Goal: Answer question/provide support: Share knowledge or assist other users

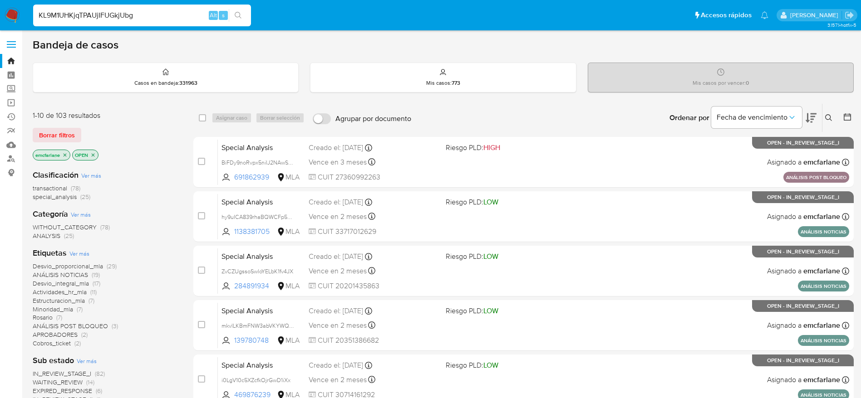
type input "KL9M1UHKjqTPAUjIFUGkjUbg"
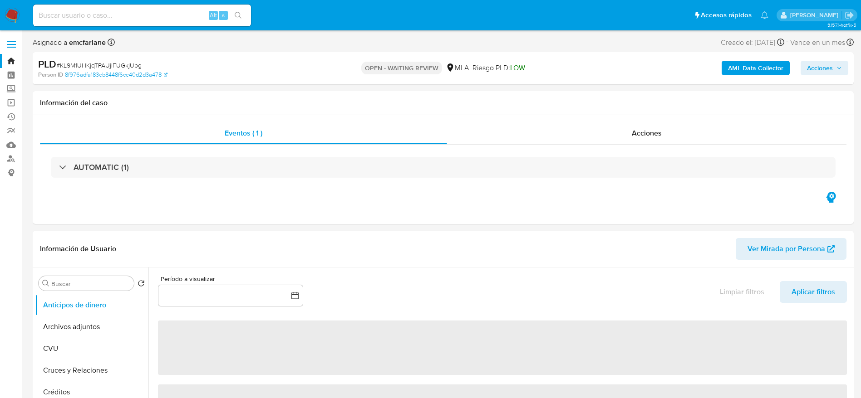
select select "10"
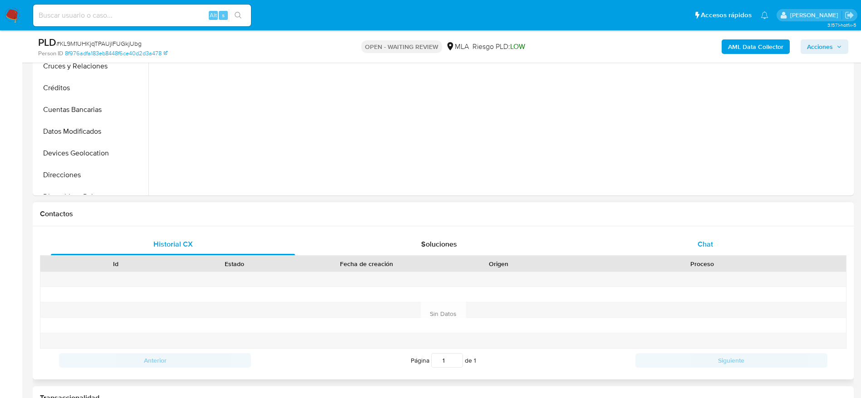
drag, startPoint x: 729, startPoint y: 239, endPoint x: 629, endPoint y: 254, distance: 101.4
click at [727, 240] on div "Chat" at bounding box center [705, 245] width 244 height 22
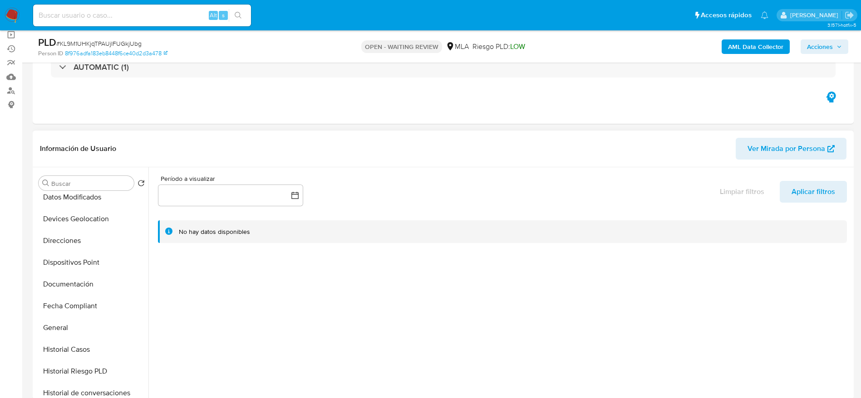
scroll to position [340, 0]
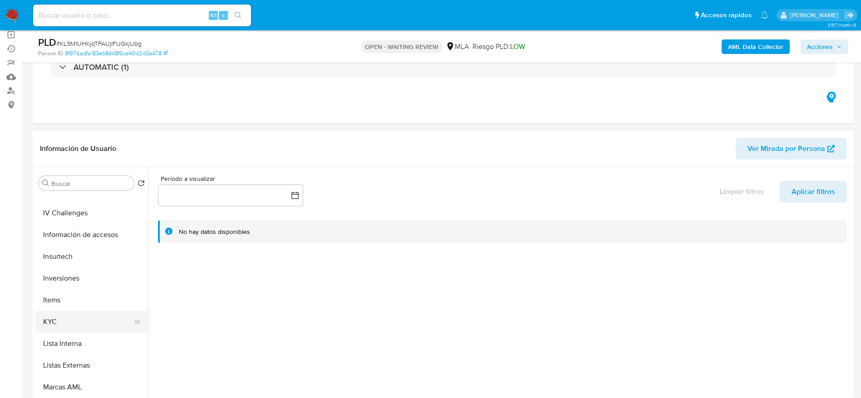
click at [71, 315] on button "KYC" at bounding box center [88, 322] width 106 height 22
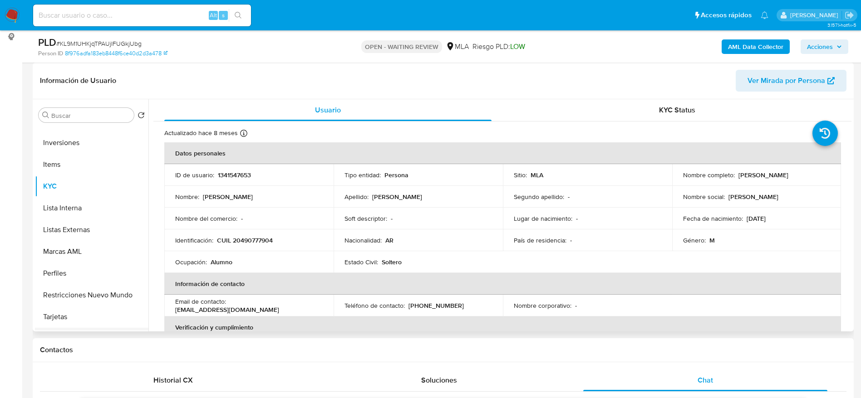
scroll to position [449, 0]
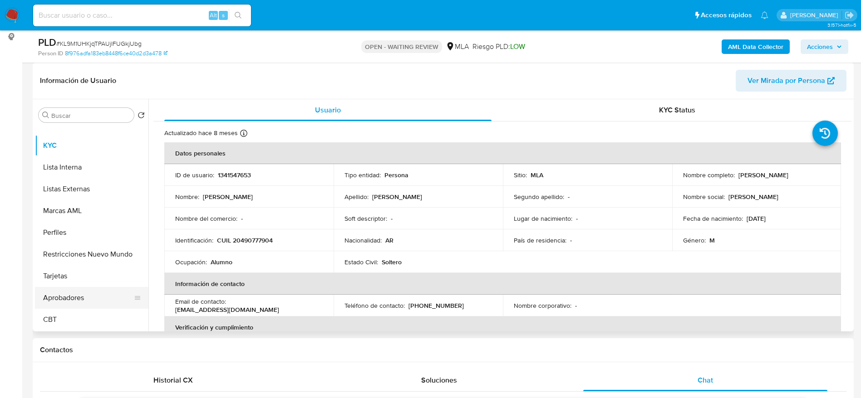
click at [68, 296] on button "Aprobadores" at bounding box center [88, 298] width 106 height 22
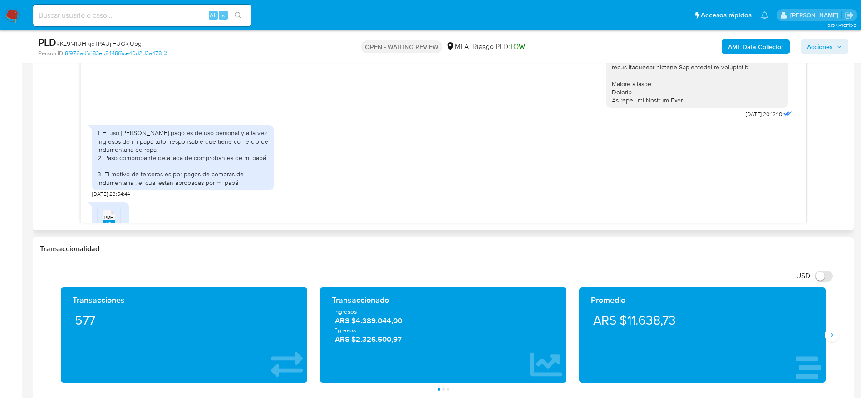
scroll to position [334, 0]
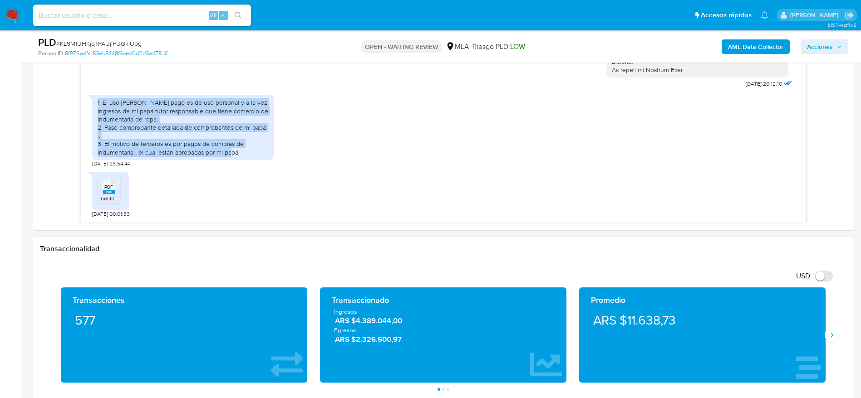
drag, startPoint x: 99, startPoint y: 105, endPoint x: 464, endPoint y: 255, distance: 394.6
click at [277, 158] on div "1. El uso del mercado pago es de uso personal y a la vez ingresos de mi papá tu…" at bounding box center [443, 128] width 702 height 77
copy div "1. El uso del mercado pago es de uso personal y a la vez ingresos de mi papá tu…"
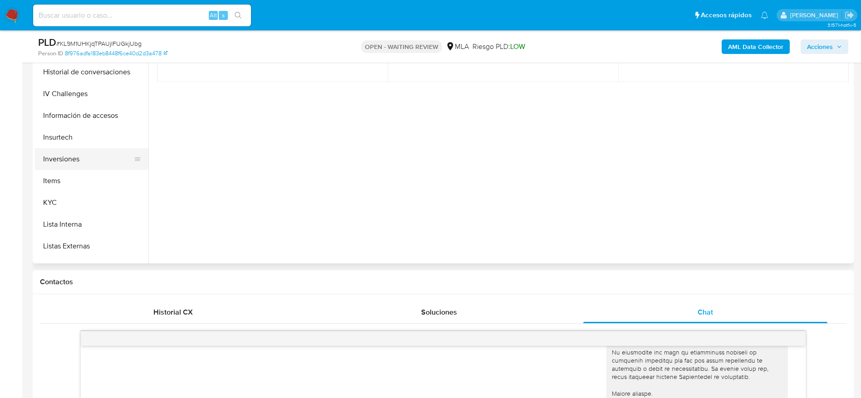
scroll to position [177, 0]
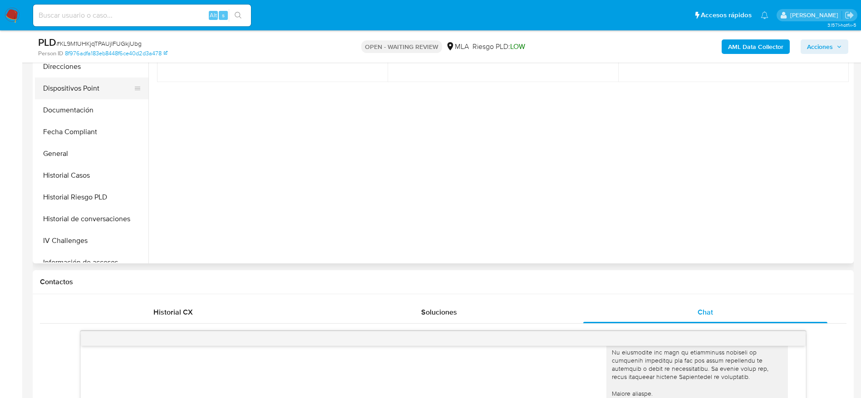
click at [65, 90] on button "Dispositivos Point" at bounding box center [88, 89] width 106 height 22
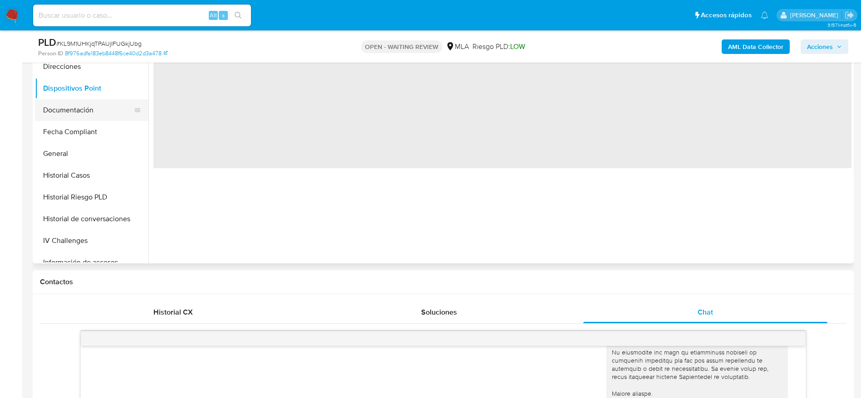
click at [70, 107] on button "Documentación" at bounding box center [88, 110] width 106 height 22
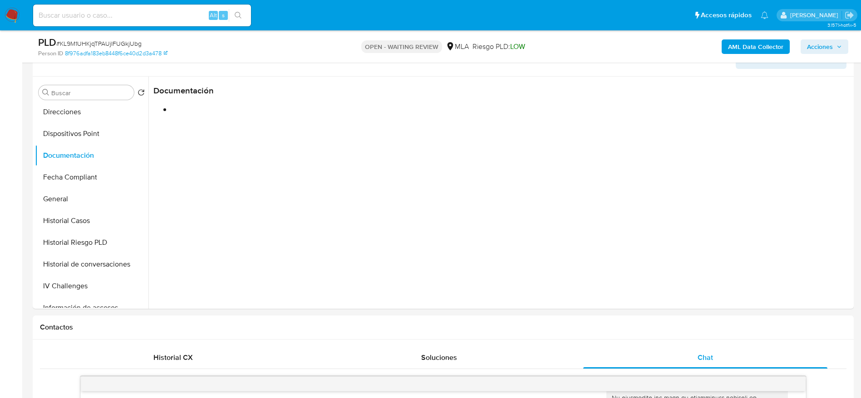
scroll to position [68, 0]
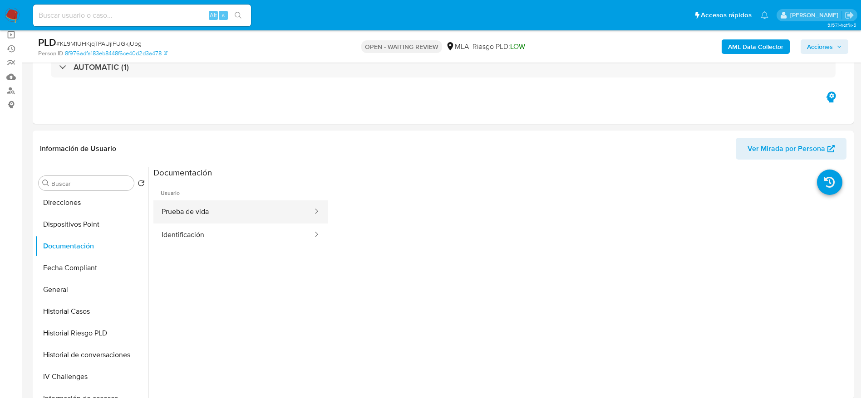
drag, startPoint x: 220, startPoint y: 215, endPoint x: 237, endPoint y: 238, distance: 29.0
click at [220, 215] on button "Prueba de vida" at bounding box center [233, 212] width 160 height 23
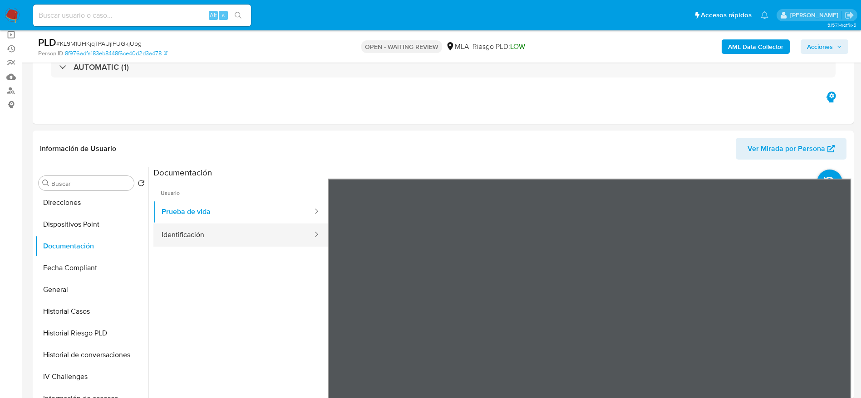
click at [238, 238] on button "Identificación" at bounding box center [233, 235] width 160 height 23
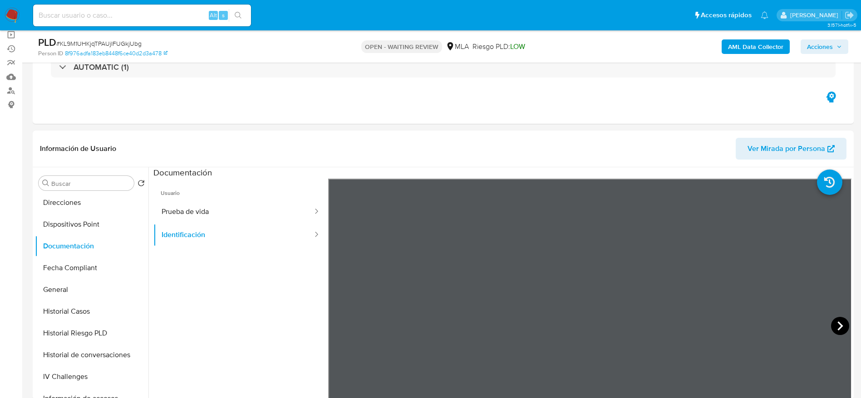
click at [837, 323] on icon at bounding box center [839, 326] width 5 height 9
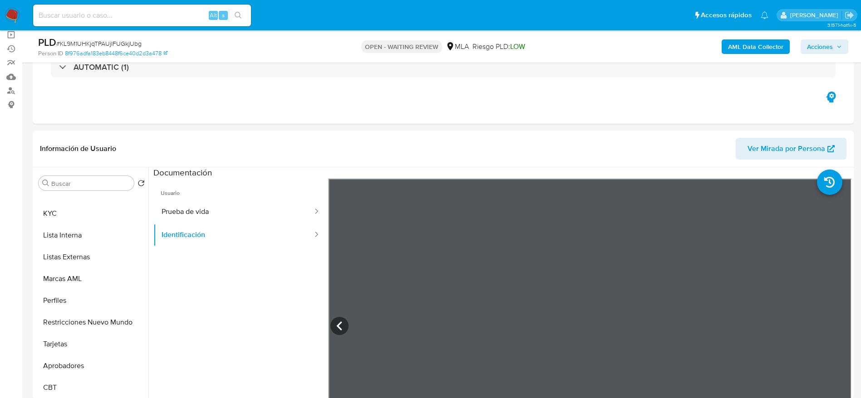
drag, startPoint x: 84, startPoint y: 361, endPoint x: 264, endPoint y: 317, distance: 184.9
click at [84, 361] on button "Aprobadores" at bounding box center [91, 366] width 113 height 22
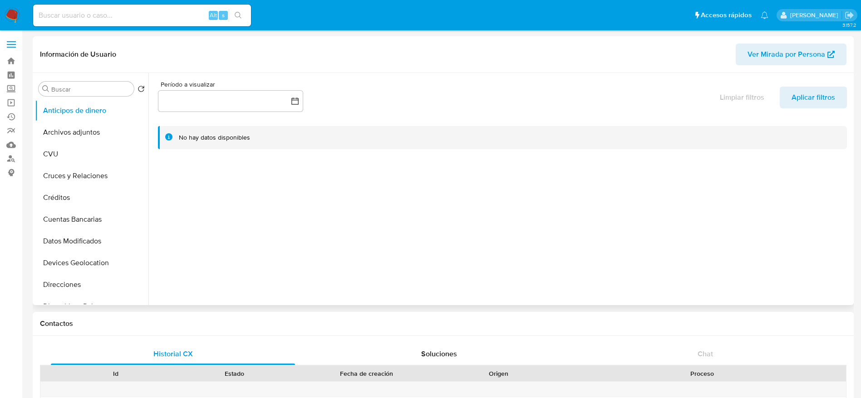
select select "10"
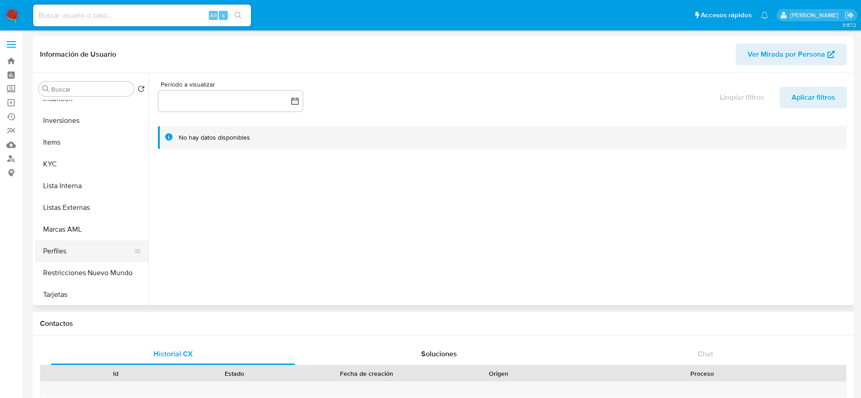
scroll to position [408, 0]
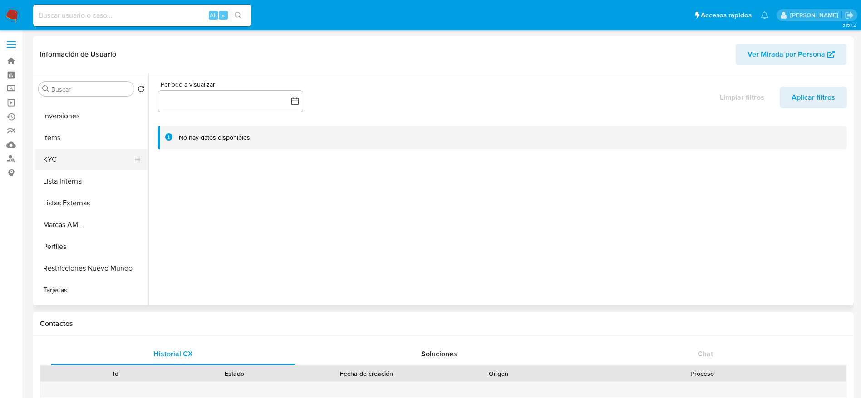
drag, startPoint x: 76, startPoint y: 163, endPoint x: 88, endPoint y: 164, distance: 11.9
click at [76, 162] on button "KYC" at bounding box center [88, 160] width 106 height 22
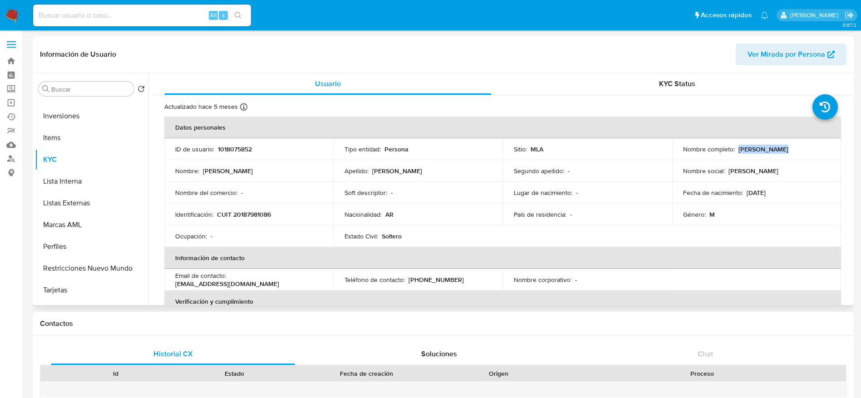
drag, startPoint x: 735, startPoint y: 147, endPoint x: 787, endPoint y: 156, distance: 52.4
click at [787, 156] on td "Nombre completo : [PERSON_NAME]" at bounding box center [756, 149] width 169 height 22
click at [252, 213] on p "CUIT 20187981086" at bounding box center [244, 215] width 54 height 8
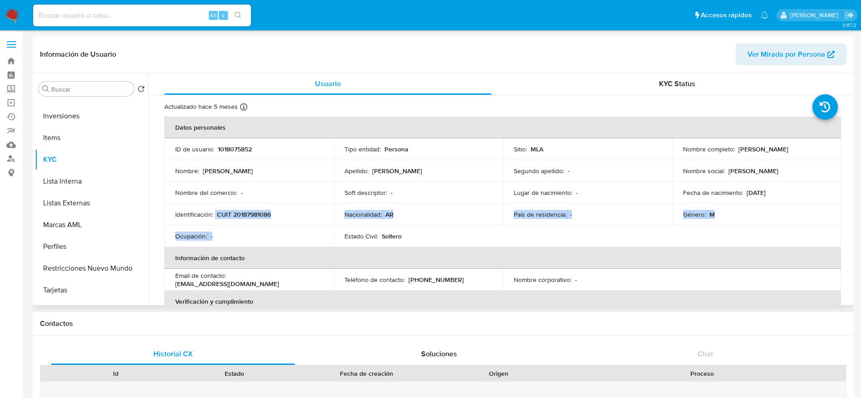
drag, startPoint x: 216, startPoint y: 216, endPoint x: 290, endPoint y: 226, distance: 74.2
click at [290, 226] on tbody "ID de usuario : 1018075852 Tipo entidad : Persona Sitio : MLA Nombre completo :…" at bounding box center [502, 192] width 677 height 109
click at [280, 213] on div "Identificación : CUIT 20187981086" at bounding box center [248, 215] width 147 height 8
click at [280, 214] on div "Identificación : CUIT 20187981086" at bounding box center [248, 215] width 147 height 8
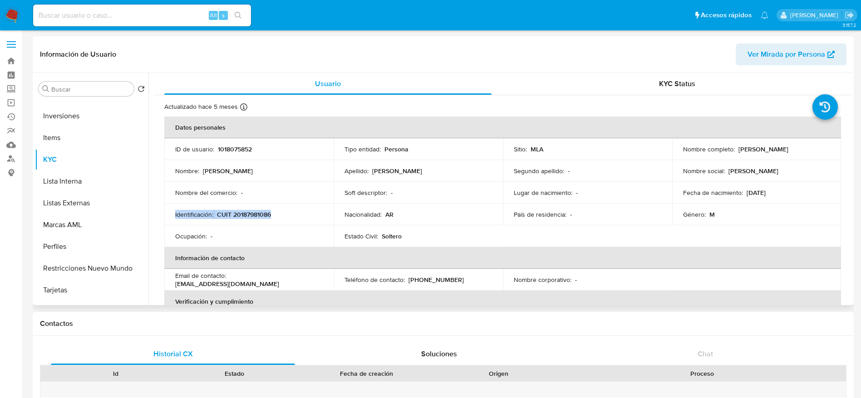
drag, startPoint x: 243, startPoint y: 214, endPoint x: 207, endPoint y: 221, distance: 36.4
click at [242, 214] on p "CUIT 20187981086" at bounding box center [244, 215] width 54 height 8
click at [216, 214] on div "Identificación : CUIT 20187981086" at bounding box center [248, 215] width 147 height 8
drag, startPoint x: 221, startPoint y: 210, endPoint x: 220, endPoint y: 220, distance: 9.7
click at [221, 211] on p "CUIT 20187981086" at bounding box center [244, 215] width 54 height 8
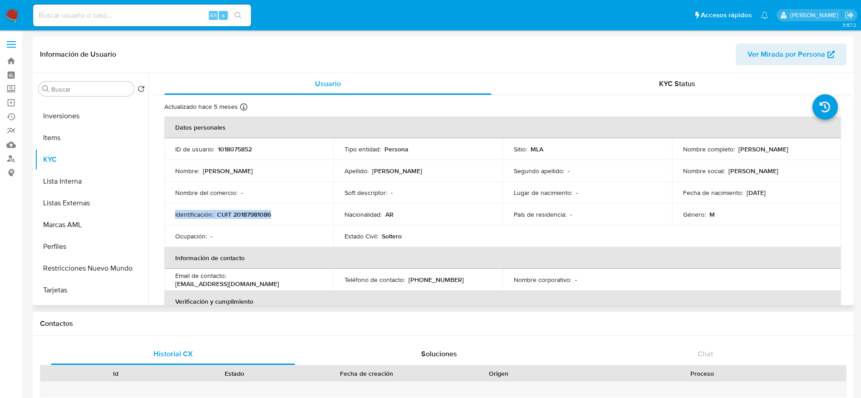
drag, startPoint x: 223, startPoint y: 204, endPoint x: 223, endPoint y: 211, distance: 7.7
click at [223, 204] on td "Identificación : CUIT 20187981086" at bounding box center [248, 215] width 169 height 22
drag, startPoint x: 237, startPoint y: 231, endPoint x: 222, endPoint y: 223, distance: 17.1
click at [234, 229] on td "Ocupación : -" at bounding box center [248, 237] width 169 height 22
drag, startPoint x: 218, startPoint y: 214, endPoint x: 407, endPoint y: 258, distance: 193.8
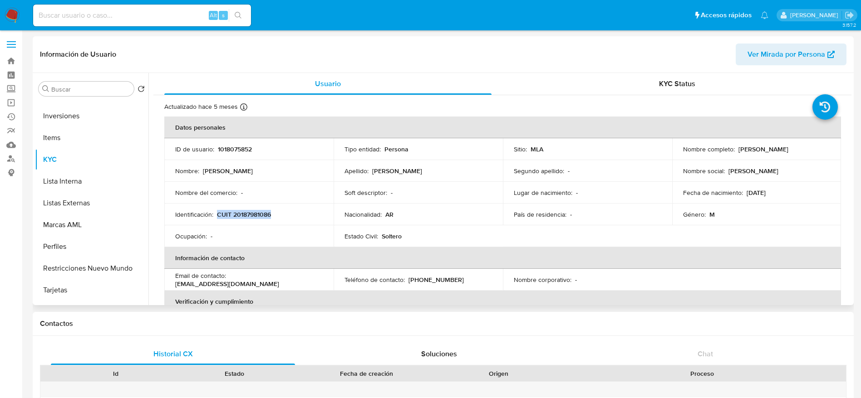
click at [270, 214] on p "CUIT 20187981086" at bounding box center [244, 215] width 54 height 8
copy p "CUIT 20187981086"
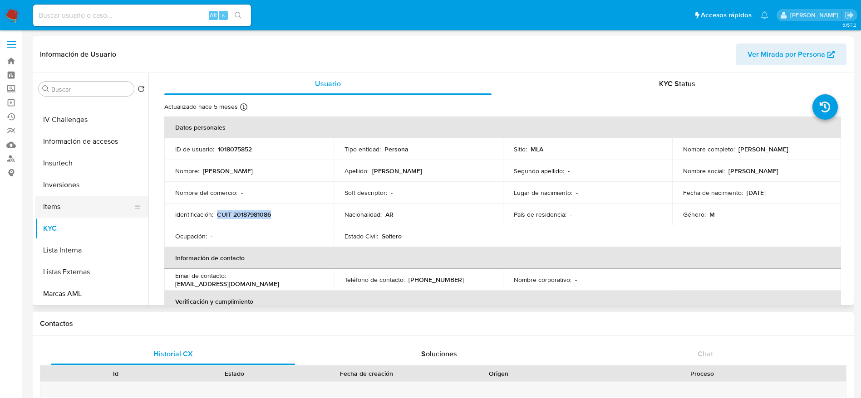
scroll to position [272, 0]
click at [79, 119] on button "Historial Casos" at bounding box center [88, 122] width 106 height 22
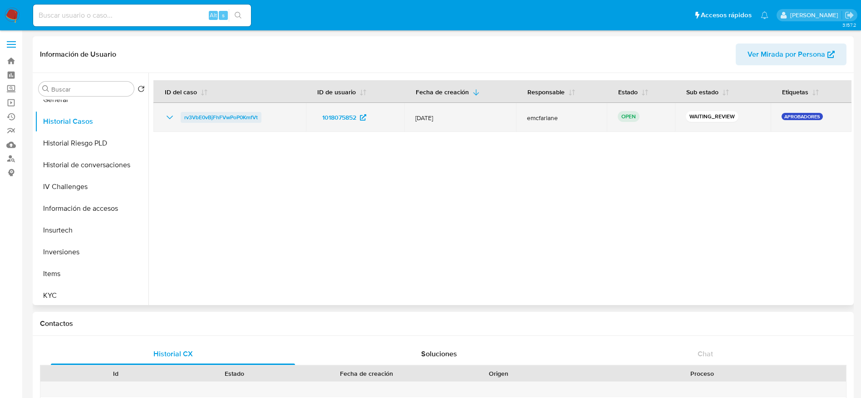
click at [186, 118] on span "rv3VbE0vBjFhFVwPoP0KmfVt" at bounding box center [221, 117] width 74 height 11
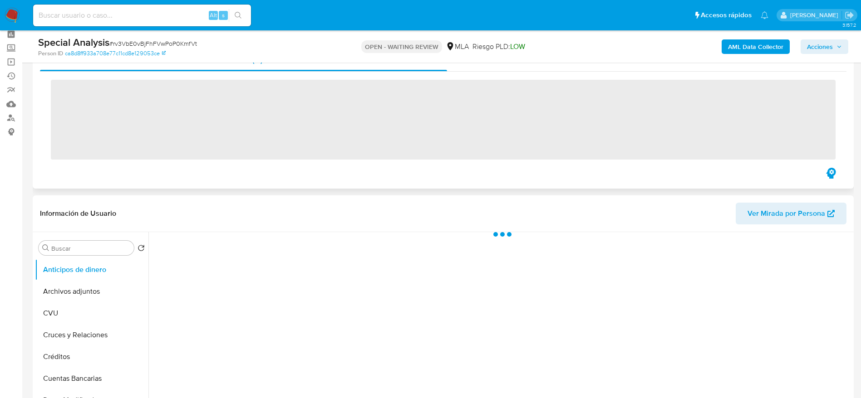
scroll to position [204, 0]
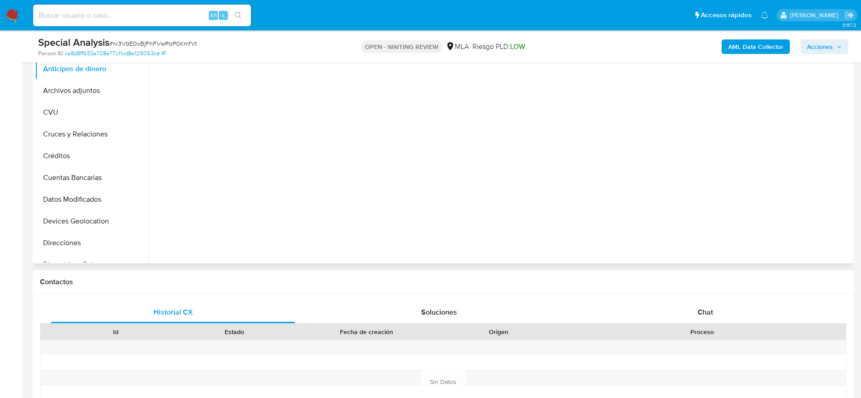
drag, startPoint x: 716, startPoint y: 313, endPoint x: 521, endPoint y: 263, distance: 201.1
click at [715, 313] on div "Chat" at bounding box center [705, 313] width 244 height 22
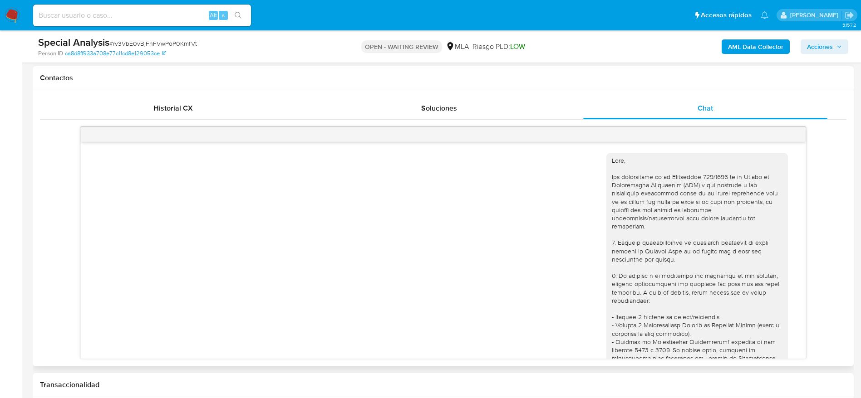
scroll to position [408, 0]
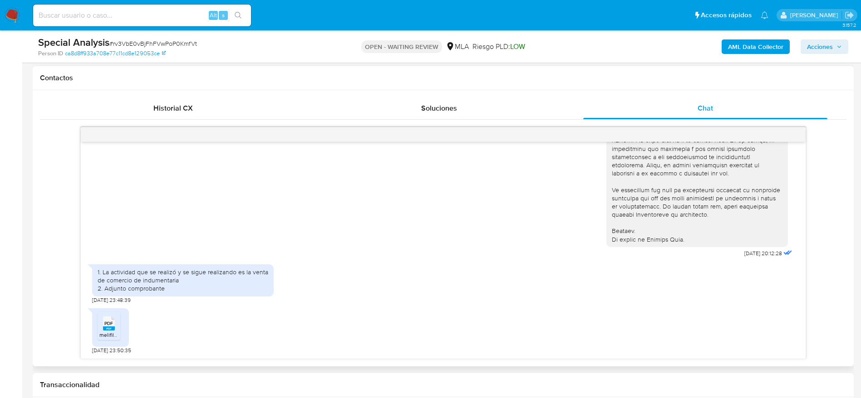
select select "10"
click at [105, 326] on span "PDF" at bounding box center [108, 324] width 9 height 6
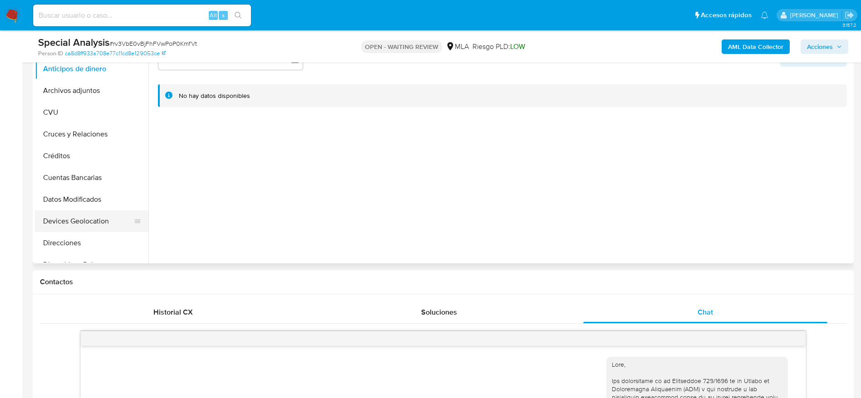
scroll to position [272, 0]
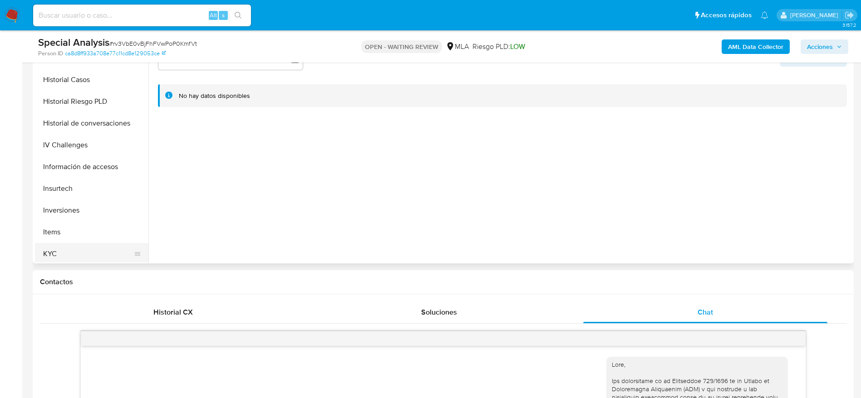
click at [66, 253] on button "KYC" at bounding box center [88, 254] width 106 height 22
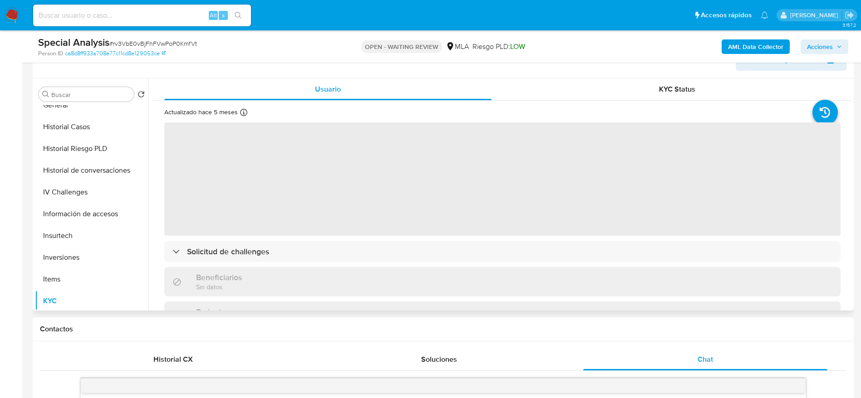
scroll to position [136, 0]
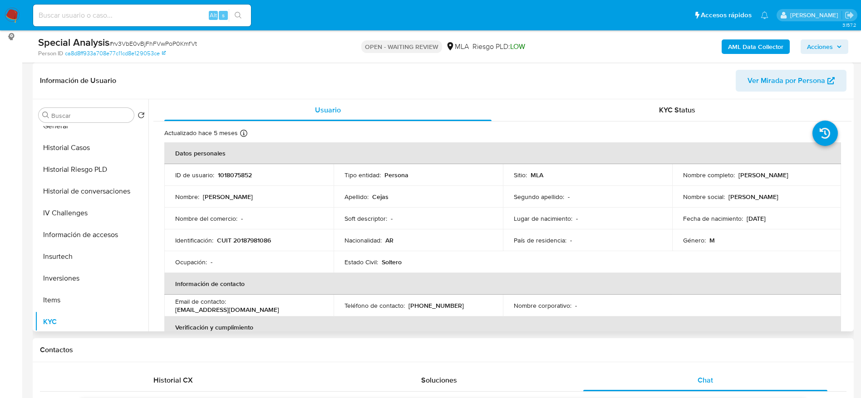
click at [754, 169] on td "Nombre completo : [PERSON_NAME]" at bounding box center [756, 175] width 169 height 22
click at [778, 181] on td "Nombre completo : [PERSON_NAME]" at bounding box center [756, 175] width 169 height 22
drag, startPoint x: 767, startPoint y: 176, endPoint x: 734, endPoint y: 183, distance: 33.6
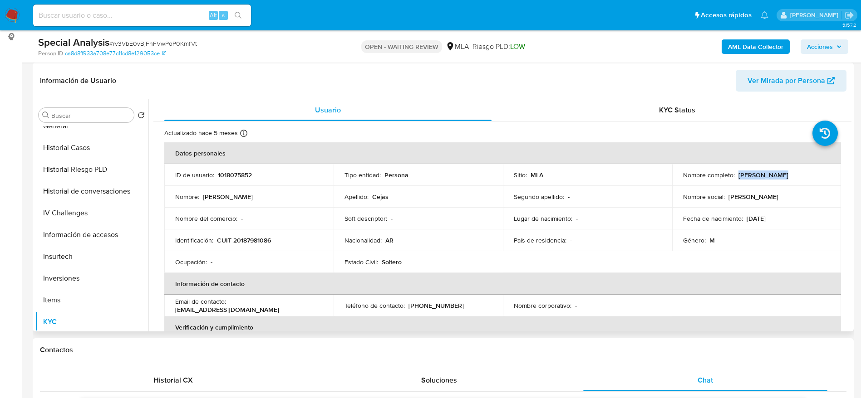
click at [735, 180] on td "Nombre completo : [PERSON_NAME]" at bounding box center [756, 175] width 169 height 22
click at [764, 191] on td "Nombre social : Roberto" at bounding box center [756, 197] width 169 height 22
drag, startPoint x: 734, startPoint y: 175, endPoint x: 782, endPoint y: 176, distance: 48.1
click at [782, 176] on div "Nombre completo : Roberto Cejas" at bounding box center [756, 175] width 147 height 8
copy div "[PERSON_NAME]"
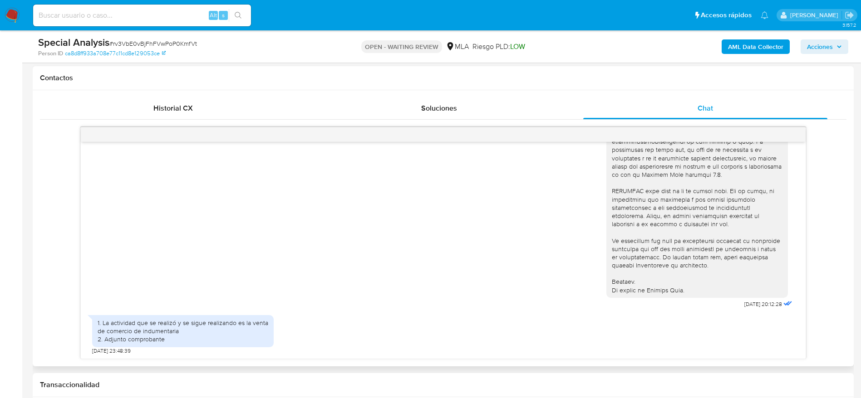
scroll to position [408, 0]
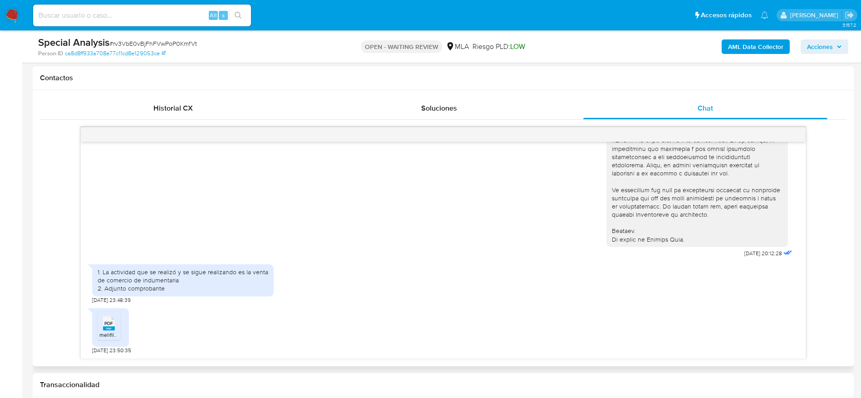
drag, startPoint x: 102, startPoint y: 328, endPoint x: 400, endPoint y: 228, distance: 314.1
click at [102, 329] on div "PDF PDF" at bounding box center [108, 323] width 19 height 18
click at [122, 39] on span "# rv3VbE0vBjFhFVwPoP0KmfVt" at bounding box center [153, 43] width 88 height 9
copy span "rv3VbE0vBjFhFVwPoP0KmfVt"
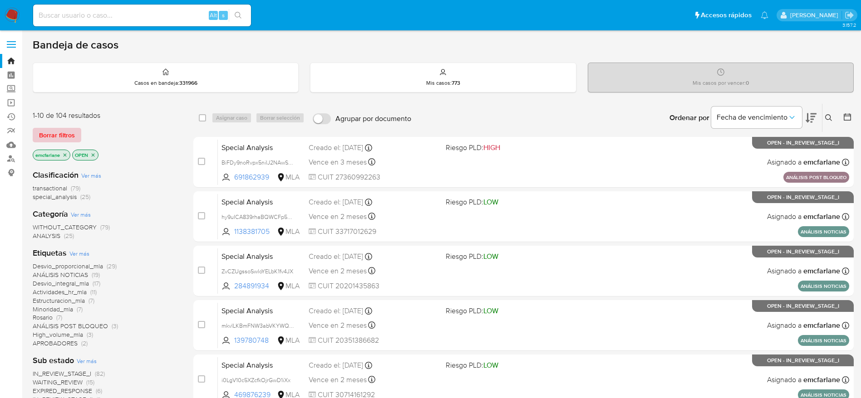
click at [57, 138] on span "Borrar filtros" at bounding box center [57, 135] width 36 height 13
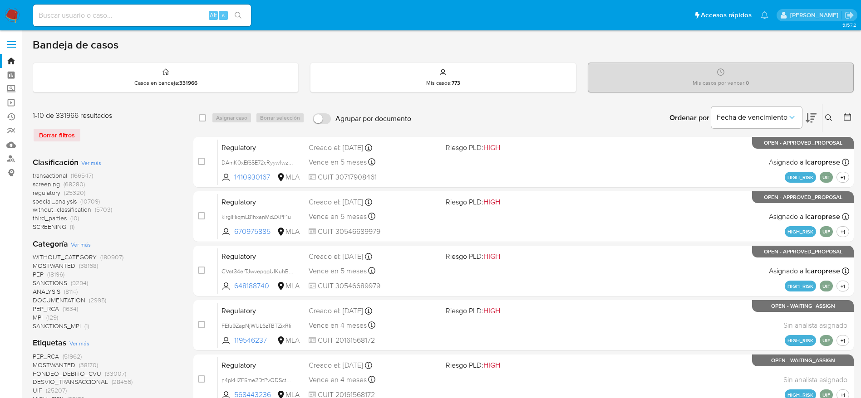
click at [827, 122] on button at bounding box center [829, 118] width 15 height 11
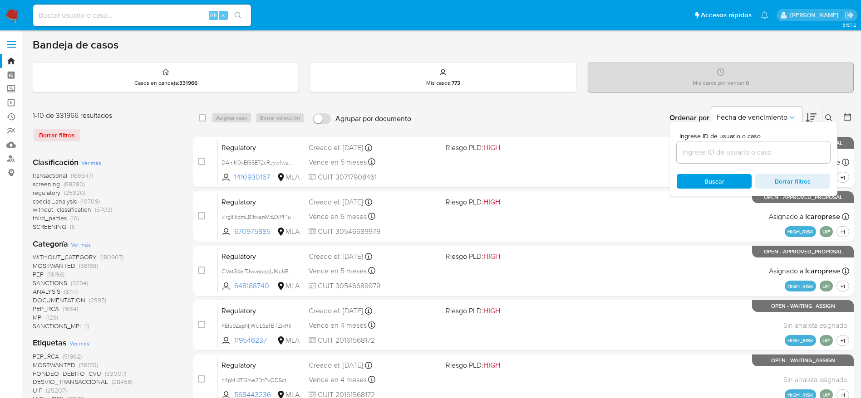
click at [744, 148] on input at bounding box center [753, 153] width 153 height 12
type input "rv3VbE0vBjFhFVwPoP0KmfVt"
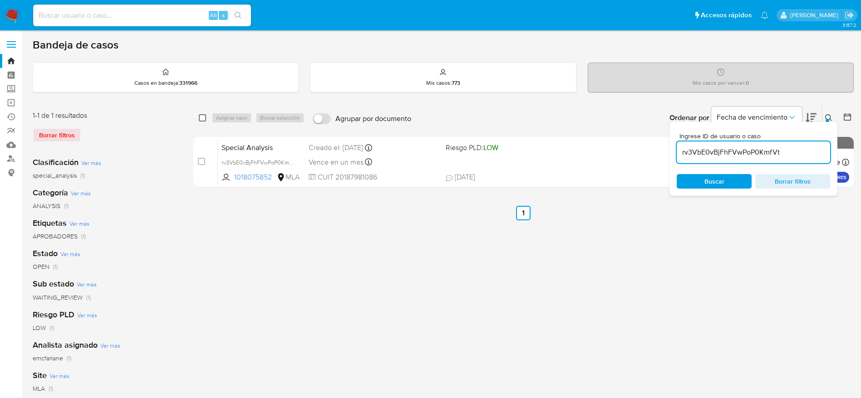
click at [204, 118] on input "checkbox" at bounding box center [202, 117] width 7 height 7
checkbox input "true"
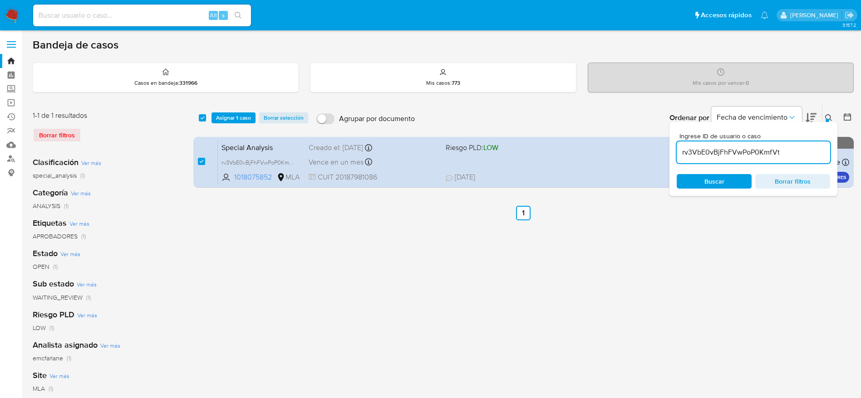
click at [231, 125] on div "select-all-cases-checkbox Asignar 1 caso Borrar selección Agrupar por documento…" at bounding box center [523, 118] width 660 height 28
click at [233, 120] on span "Asignar 1 caso" at bounding box center [233, 117] width 35 height 9
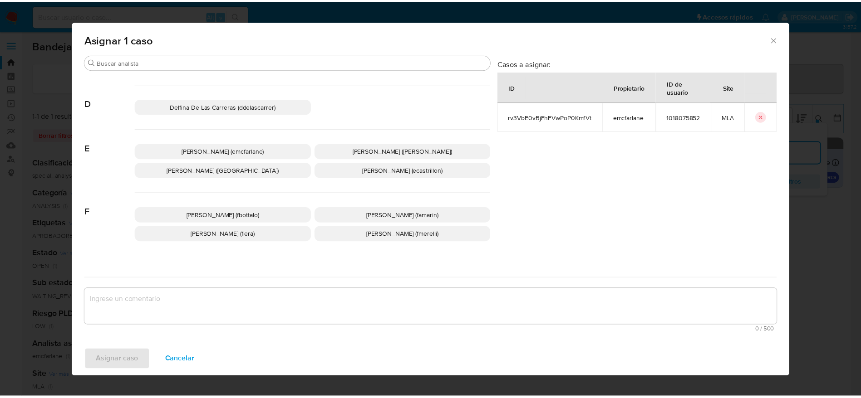
scroll to position [68, 0]
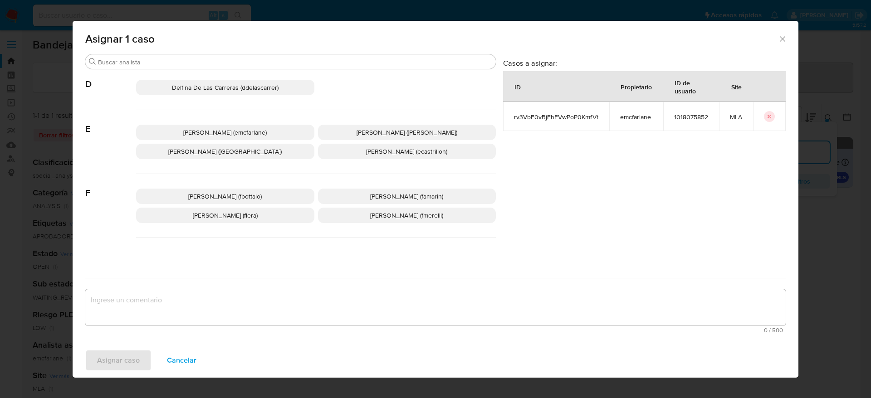
click at [241, 130] on span "Elaine Mc Farlane (emcfarlane)" at bounding box center [224, 132] width 83 height 9
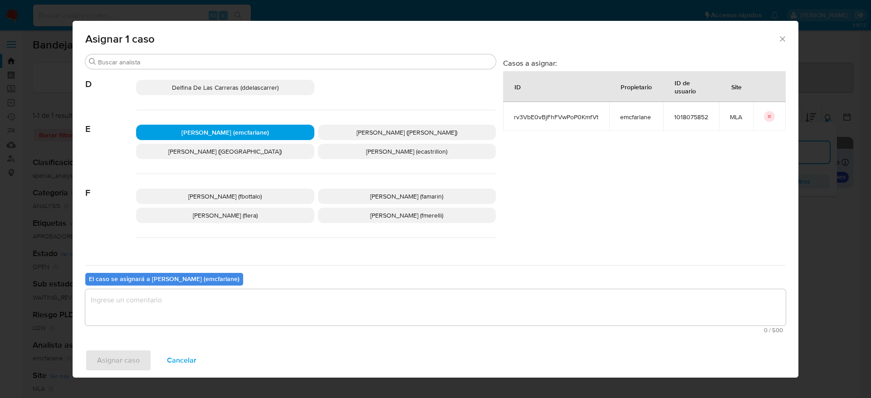
click at [179, 290] on textarea "assign-modal" at bounding box center [435, 308] width 701 height 36
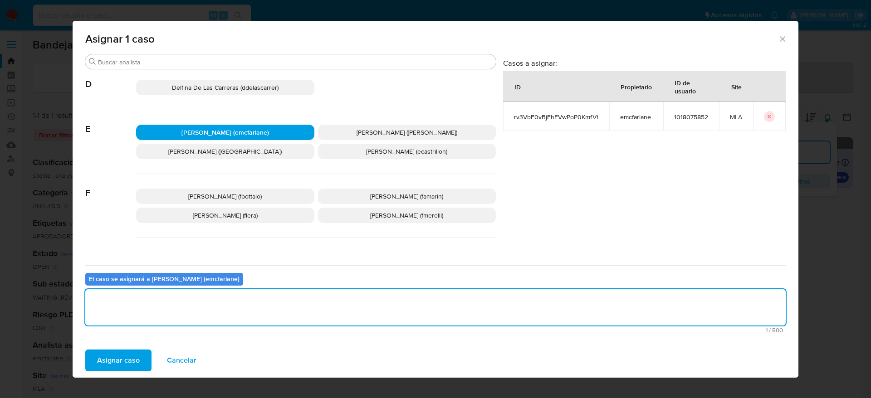
click at [118, 355] on span "Asignar caso" at bounding box center [118, 361] width 43 height 20
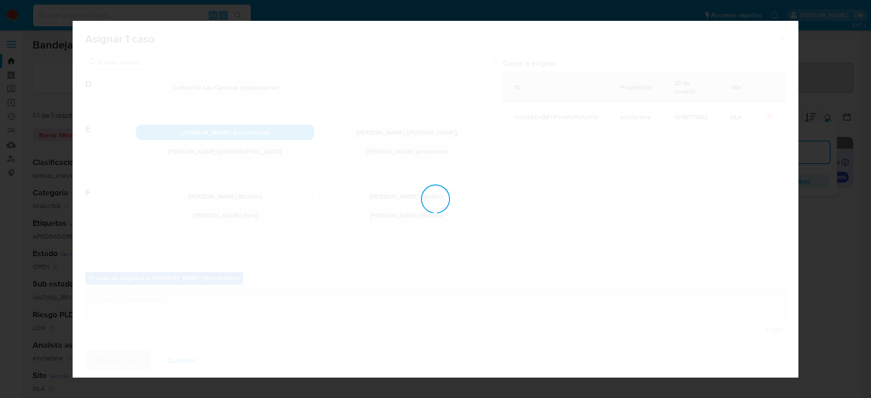
checkbox input "false"
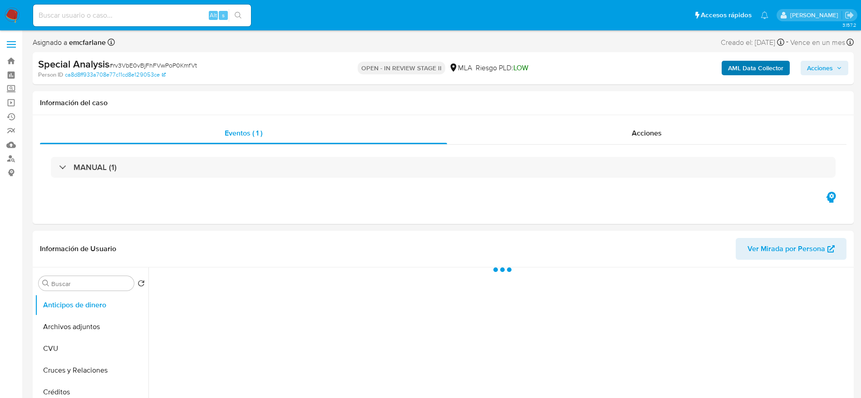
drag, startPoint x: 811, startPoint y: 67, endPoint x: 775, endPoint y: 70, distance: 36.9
click at [812, 67] on span "Acciones" at bounding box center [820, 68] width 26 height 15
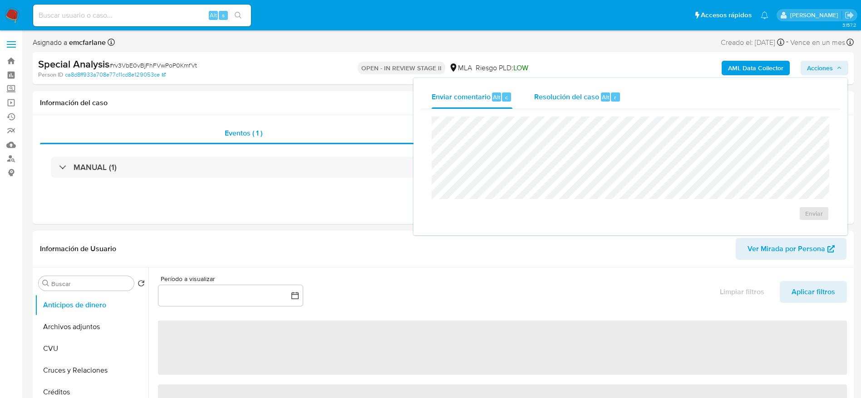
click at [602, 96] on span "Alt" at bounding box center [605, 97] width 7 height 9
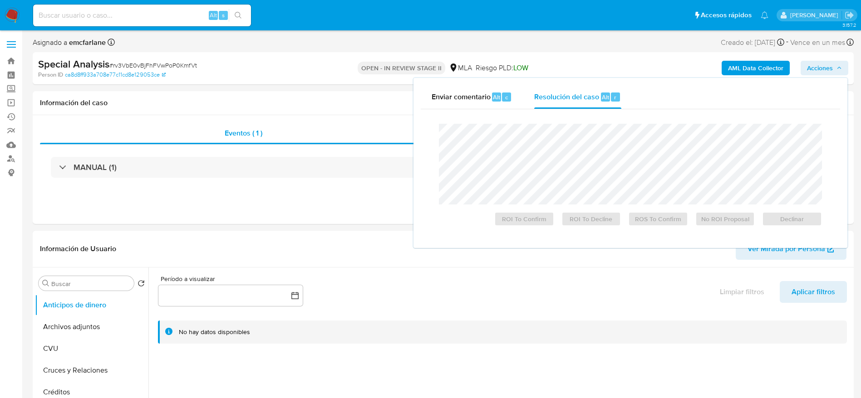
select select "10"
click at [793, 226] on span "Declinar" at bounding box center [791, 219] width 47 height 13
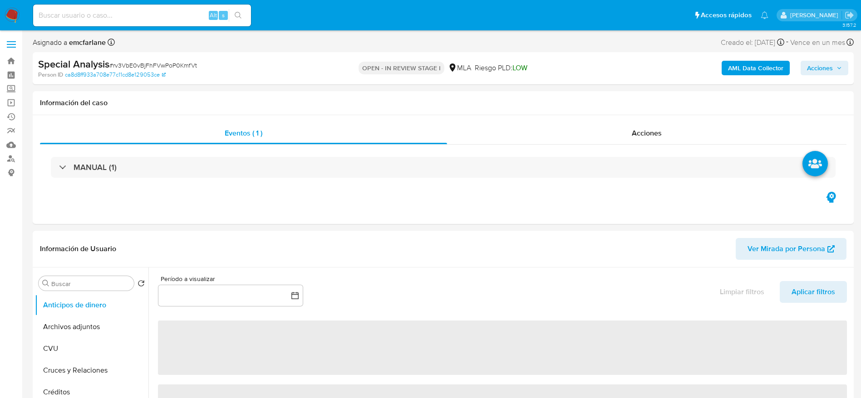
select select "10"
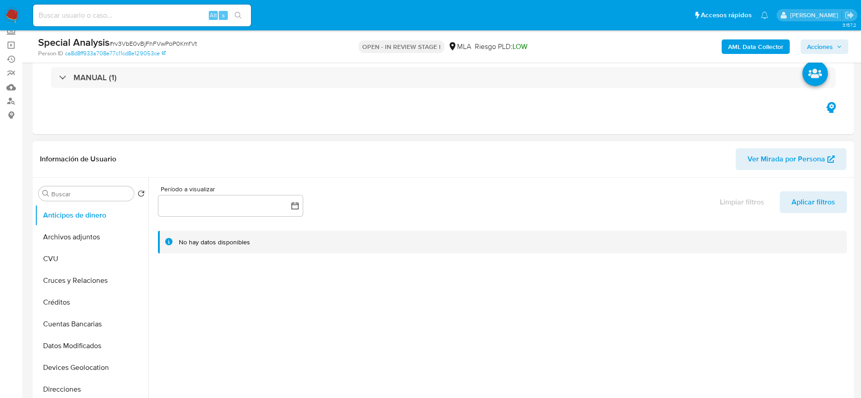
scroll to position [204, 0]
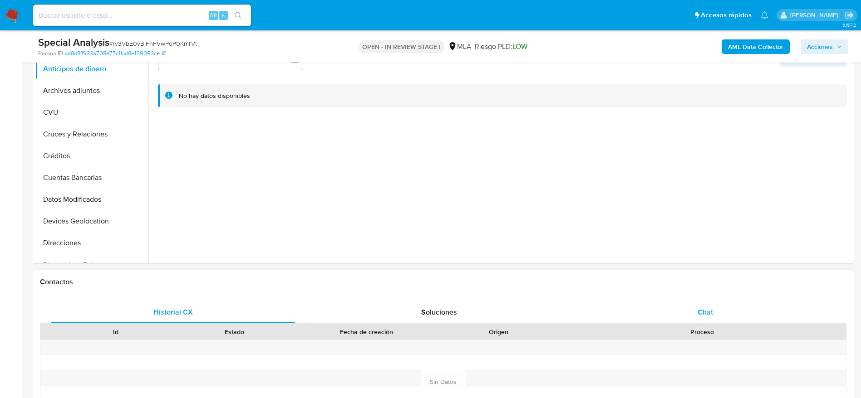
click at [738, 312] on div "Chat" at bounding box center [705, 313] width 244 height 22
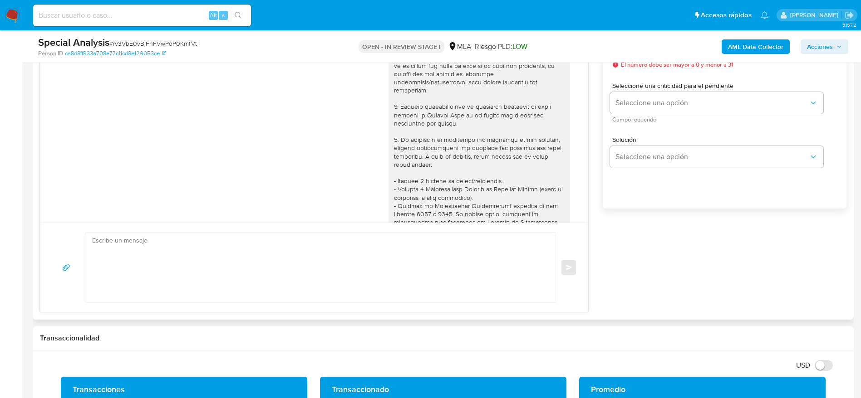
scroll to position [408, 0]
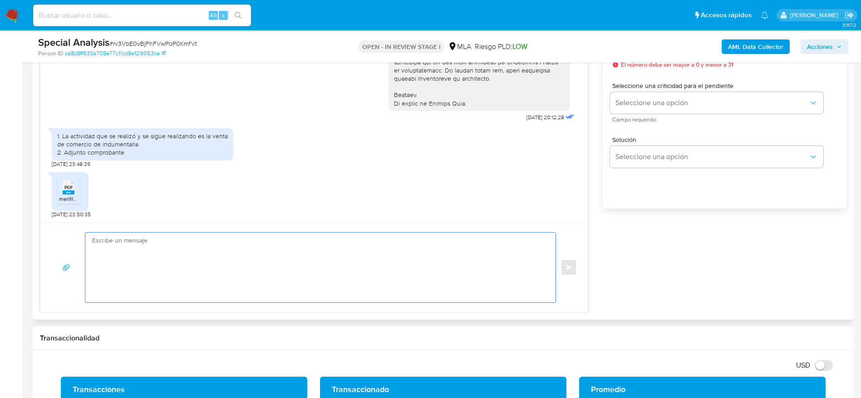
click at [203, 249] on textarea at bounding box center [318, 268] width 452 height 70
paste textarea "Lore Ipsumdo Sitam, Consec adipisc eli se doeiusmod. Te incidid ut lab etdolore…"
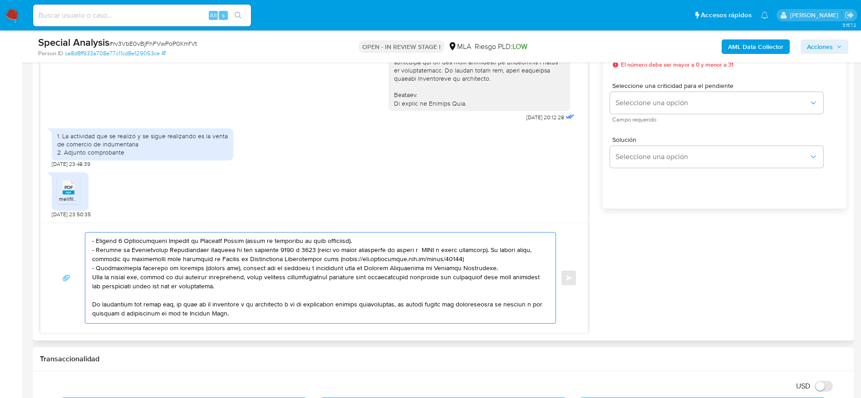
scroll to position [0, 0]
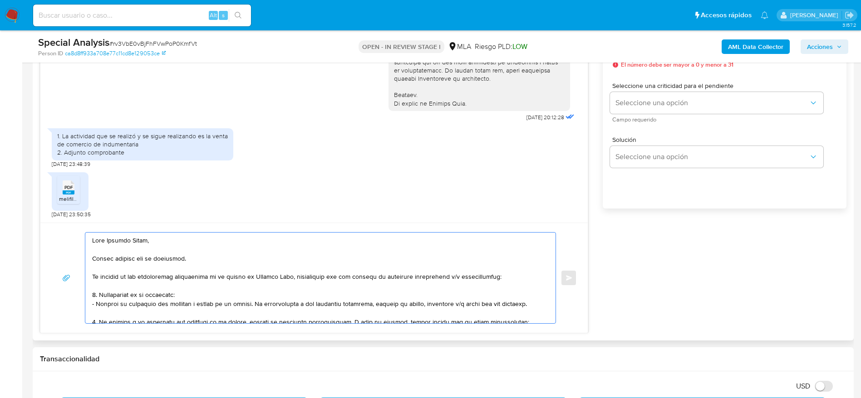
click at [197, 271] on textarea at bounding box center [318, 278] width 452 height 91
click at [203, 293] on textarea at bounding box center [318, 278] width 452 height 91
drag, startPoint x: 524, startPoint y: 305, endPoint x: 32, endPoint y: 288, distance: 491.8
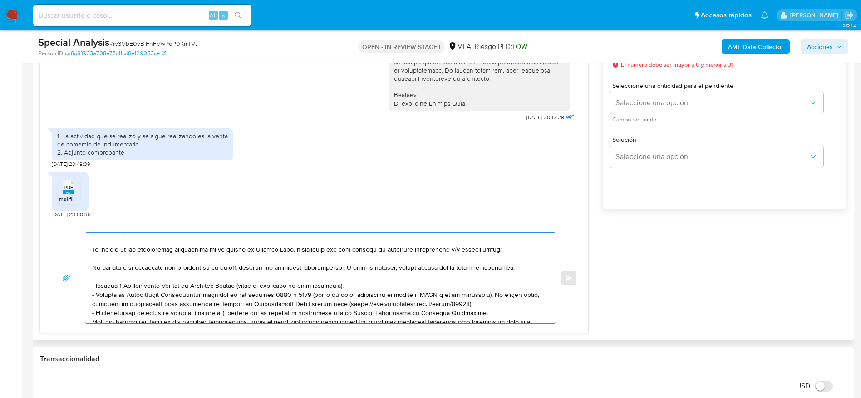
scroll to position [54, 0]
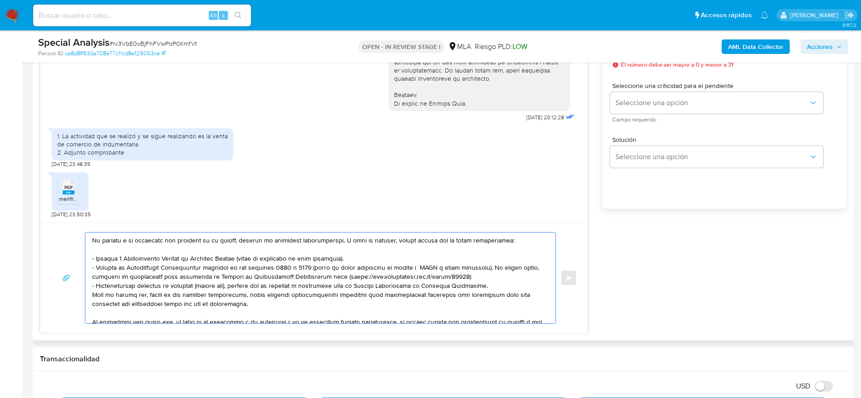
click at [432, 265] on textarea at bounding box center [318, 278] width 452 height 91
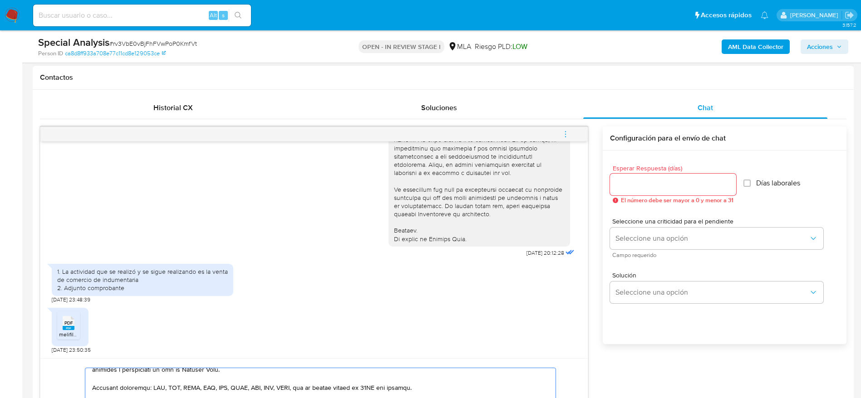
scroll to position [408, 0]
type textarea "Hola Roberto Cejas, Muchas gracias por tu respuesta. En función de las operacio…"
click at [622, 184] on input "Esperar Respuesta (días)" at bounding box center [673, 185] width 126 height 12
type input "1"
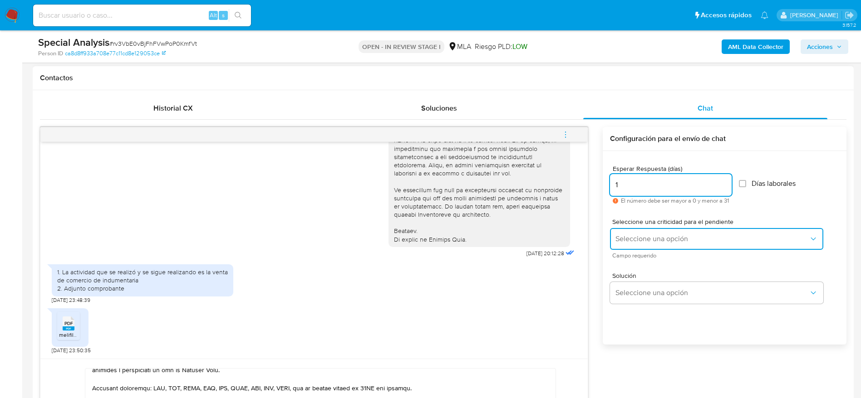
click at [641, 236] on span "Seleccione una opción" at bounding box center [711, 239] width 193 height 9
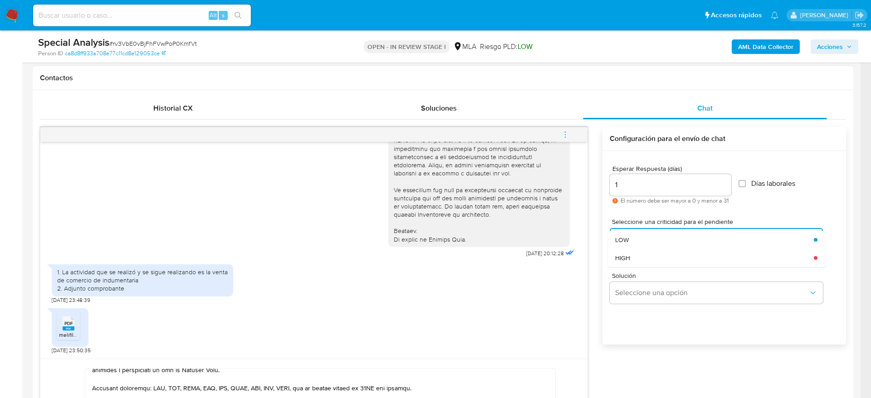
click at [645, 256] on div "HIGH" at bounding box center [711, 258] width 193 height 18
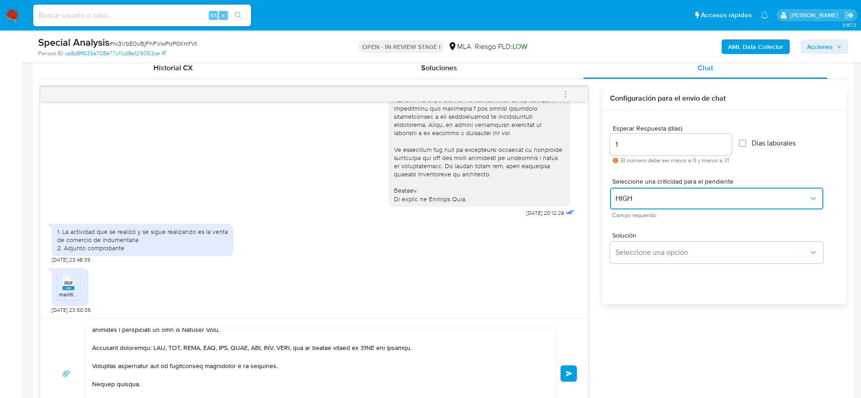
scroll to position [476, 0]
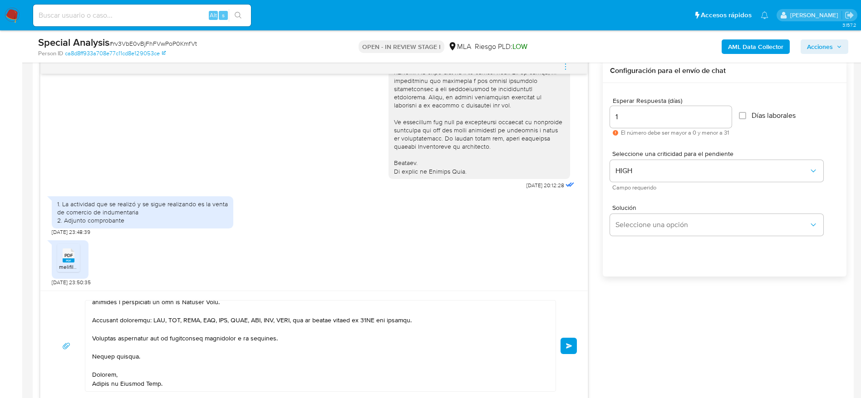
click at [572, 343] on button "Enviar" at bounding box center [568, 346] width 16 height 16
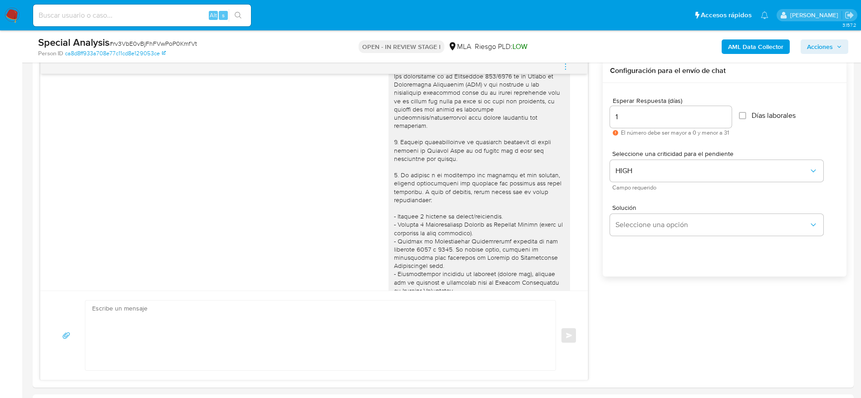
scroll to position [0, 0]
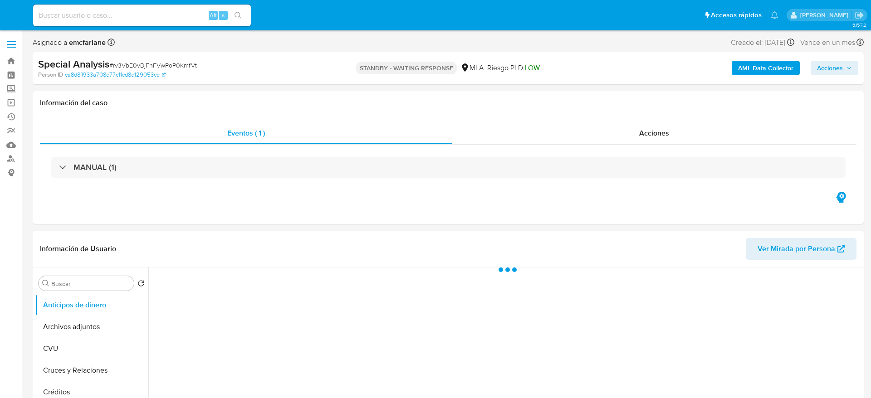
select select "10"
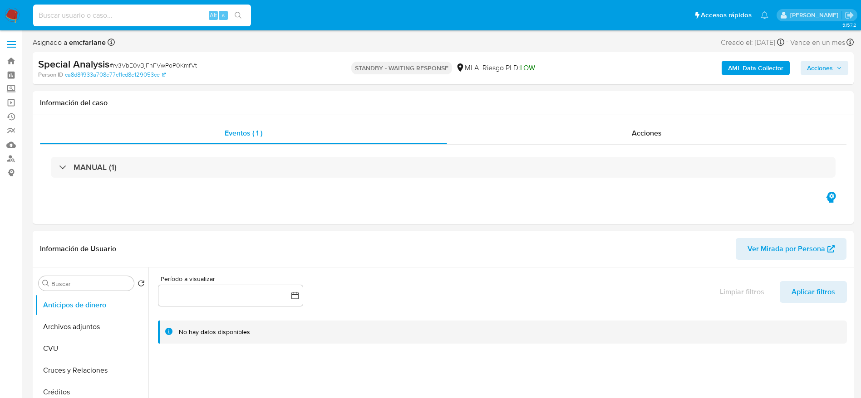
click at [139, 14] on input at bounding box center [142, 16] width 218 height 12
paste input "T9owhVpplbCptulf4WmcDI9Q"
type input "T9owhVpplbCptulf4WmcDI9Q"
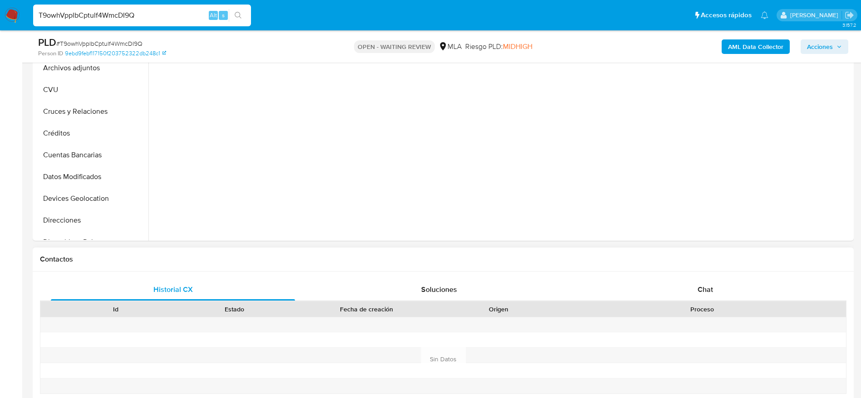
scroll to position [340, 0]
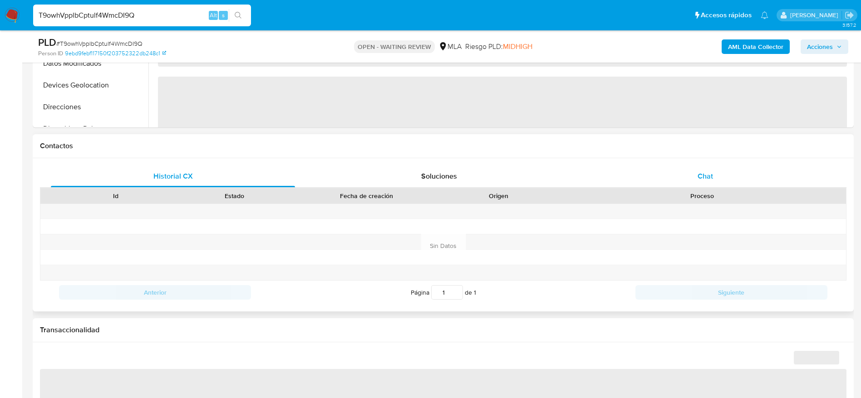
click at [703, 179] on span "Chat" at bounding box center [704, 176] width 15 height 10
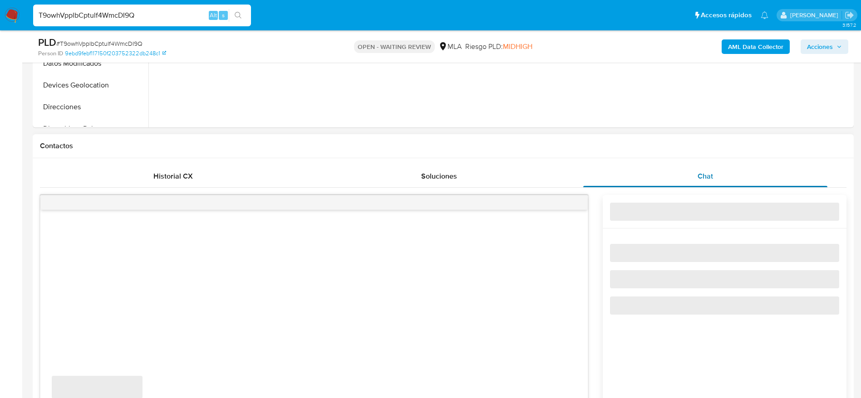
select select "10"
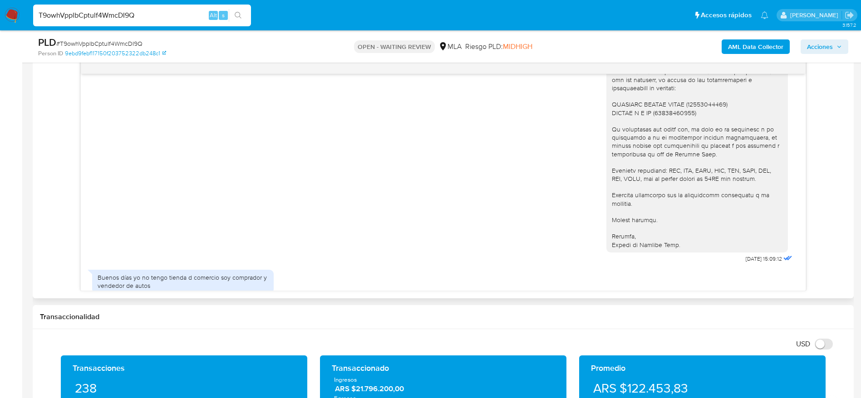
scroll to position [868, 0]
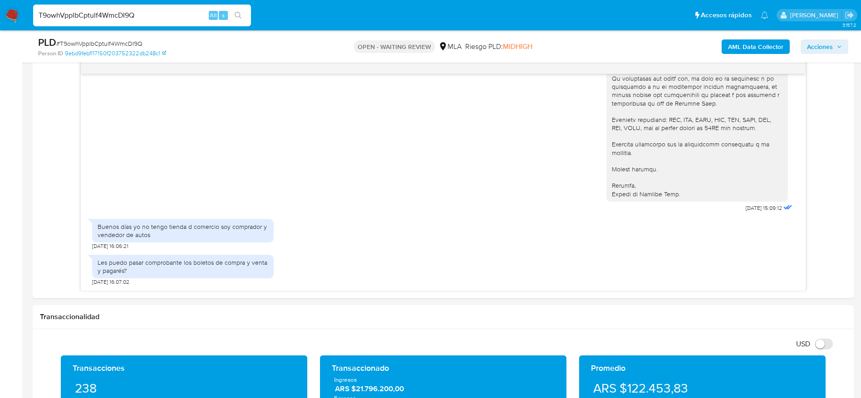
click at [103, 41] on span "# T9owhVpplbCptulf4WmcDI9Q" at bounding box center [99, 43] width 86 height 9
copy span "T9owhVpplbCptulf4WmcDI9Q"
drag, startPoint x: 8, startPoint y: 9, endPoint x: 15, endPoint y: 15, distance: 9.0
drag, startPoint x: 15, startPoint y: 15, endPoint x: 97, endPoint y: 26, distance: 82.9
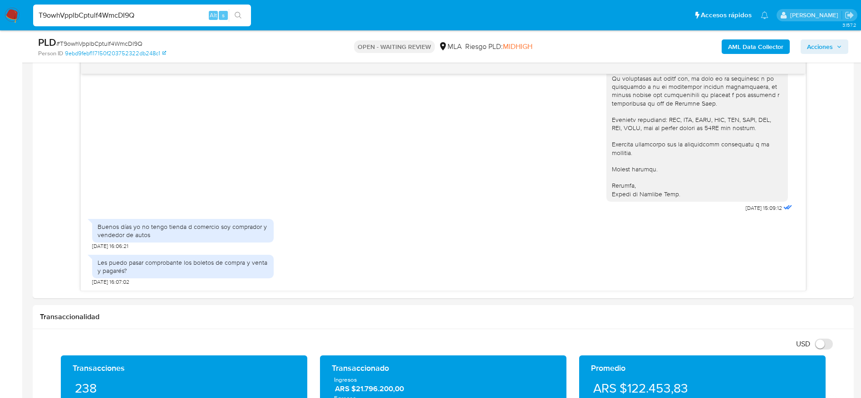
click at [67, 22] on div "T9owhVpplbCptulf4WmcDI9Q Alt s" at bounding box center [142, 16] width 218 height 22
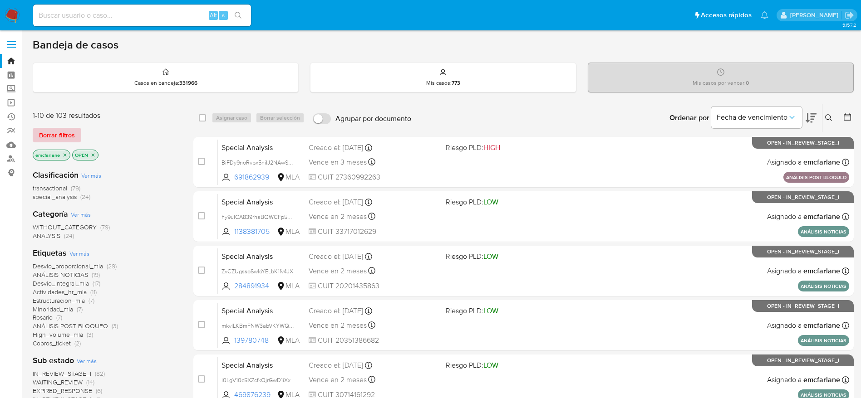
click at [52, 138] on span "Borrar filtros" at bounding box center [57, 135] width 36 height 13
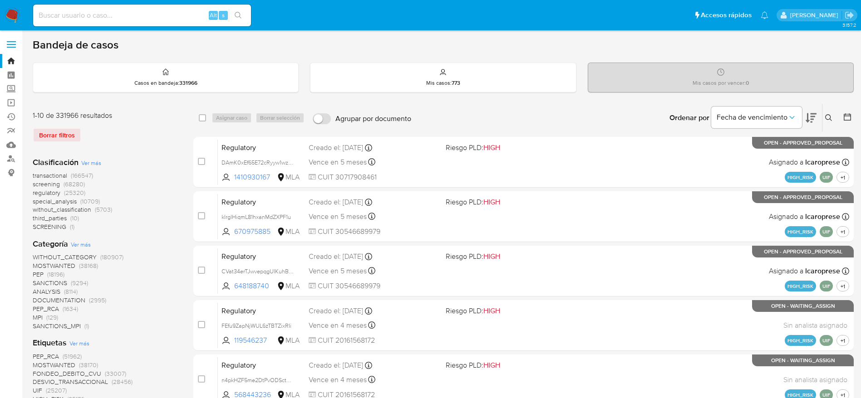
click at [828, 119] on icon at bounding box center [828, 117] width 7 height 7
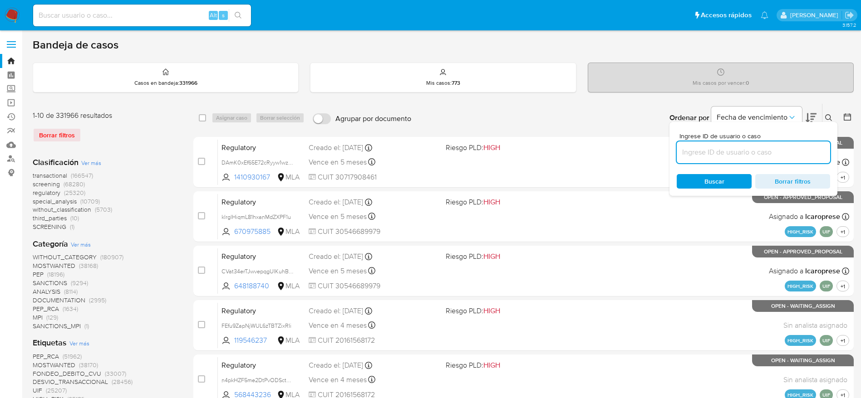
drag, startPoint x: 744, startPoint y: 148, endPoint x: 744, endPoint y: 153, distance: 5.0
click at [744, 149] on input at bounding box center [753, 153] width 153 height 12
click at [744, 153] on input at bounding box center [753, 153] width 153 height 12
type input "T9owhVpplbCptulf4WmcDI9Q"
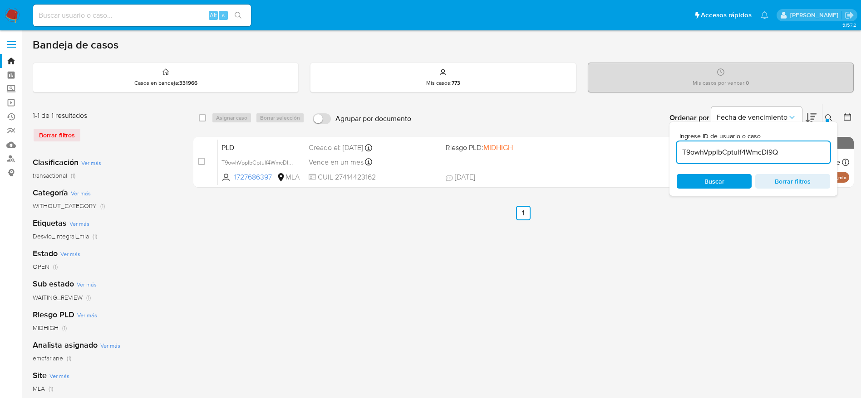
click at [205, 113] on div "select-all-cases-checkbox" at bounding box center [202, 117] width 7 height 9
drag, startPoint x: 202, startPoint y: 118, endPoint x: 212, endPoint y: 121, distance: 10.9
click at [202, 118] on input "checkbox" at bounding box center [202, 117] width 7 height 7
checkbox input "true"
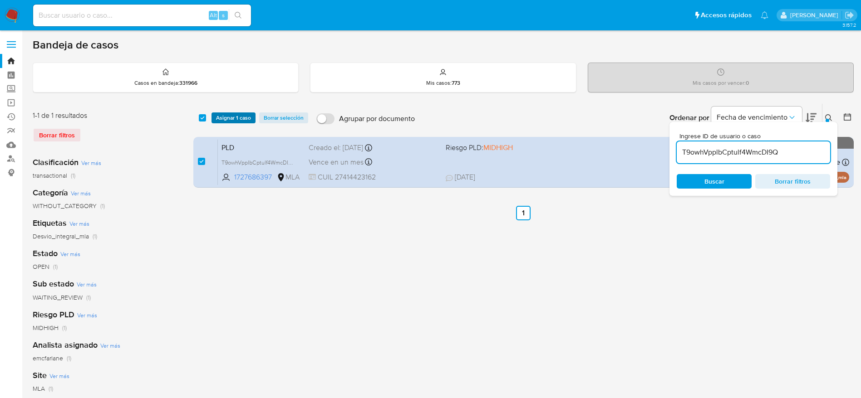
click at [218, 121] on span "Asignar 1 caso" at bounding box center [233, 117] width 35 height 9
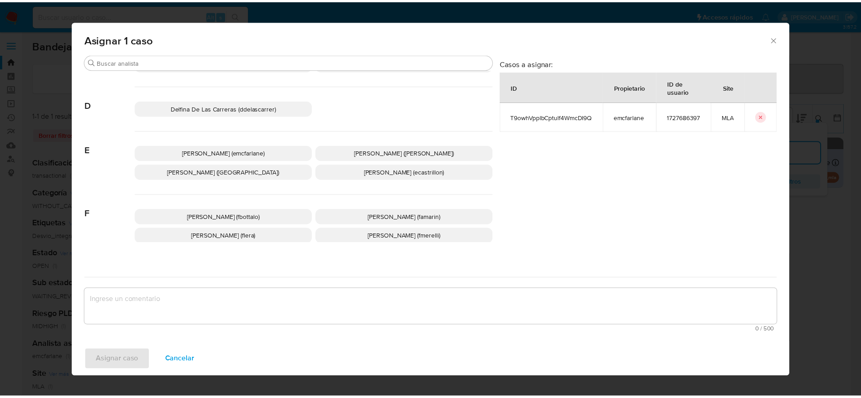
scroll to position [68, 0]
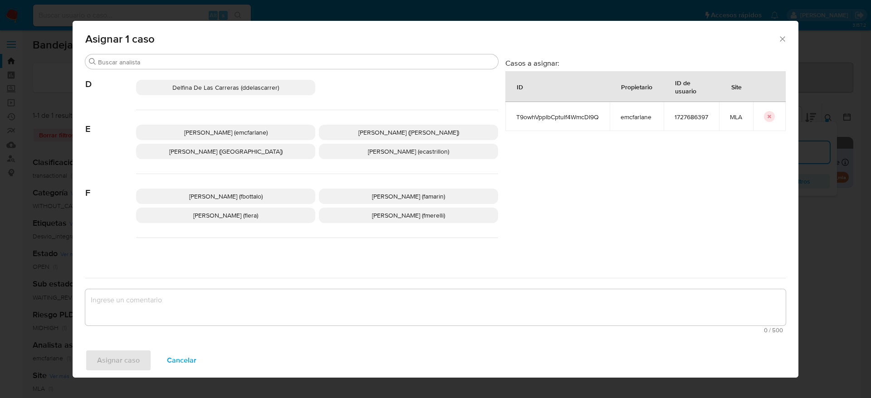
click at [223, 133] on span "Elaine Mc Farlane (emcfarlane)" at bounding box center [225, 132] width 83 height 9
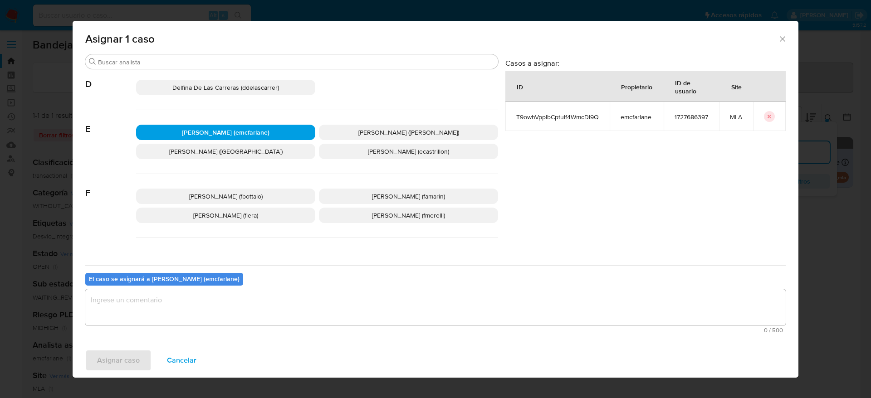
click at [177, 297] on textarea "assign-modal" at bounding box center [435, 308] width 701 height 36
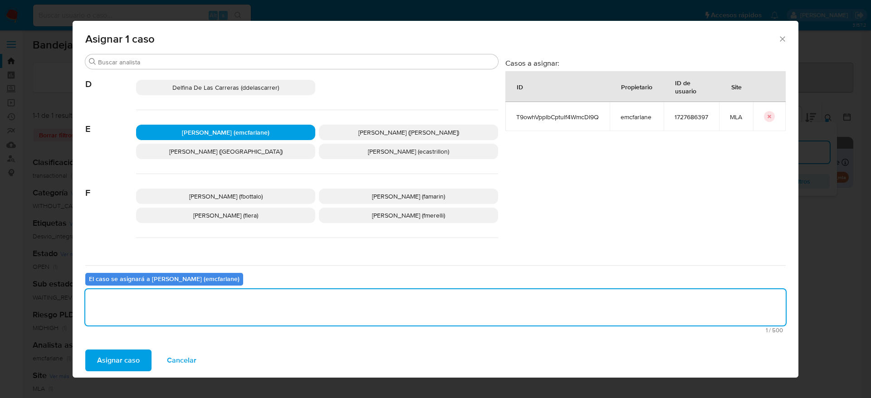
click at [101, 365] on span "Asignar caso" at bounding box center [118, 361] width 43 height 20
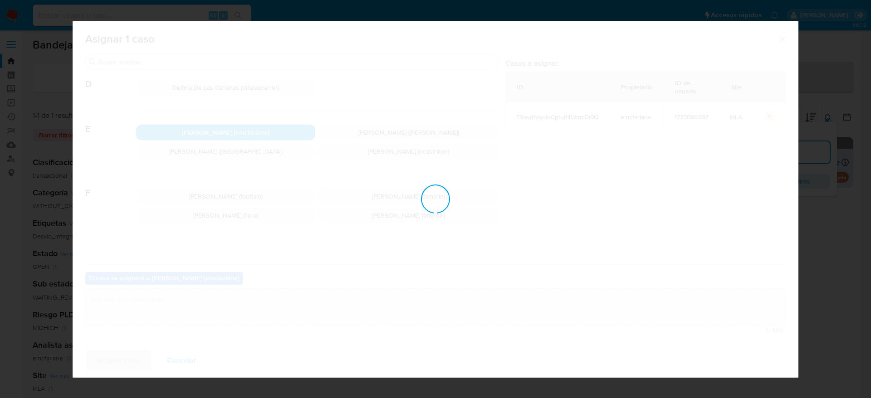
checkbox input "false"
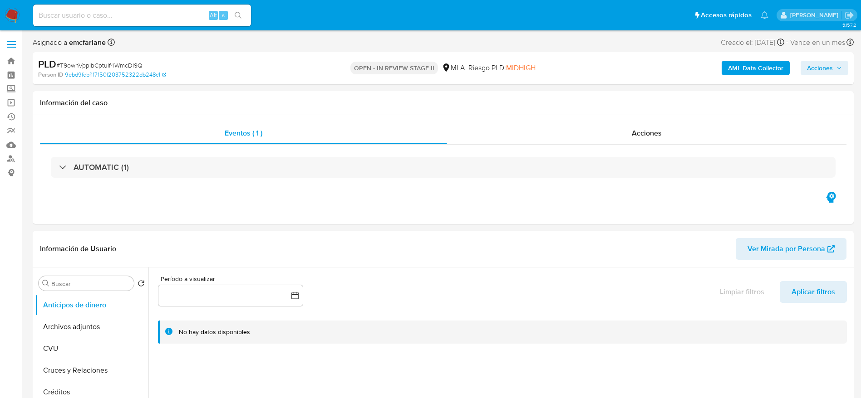
select select "10"
drag, startPoint x: 813, startPoint y: 67, endPoint x: 784, endPoint y: 64, distance: 28.7
click at [812, 67] on span "Acciones" at bounding box center [820, 68] width 26 height 15
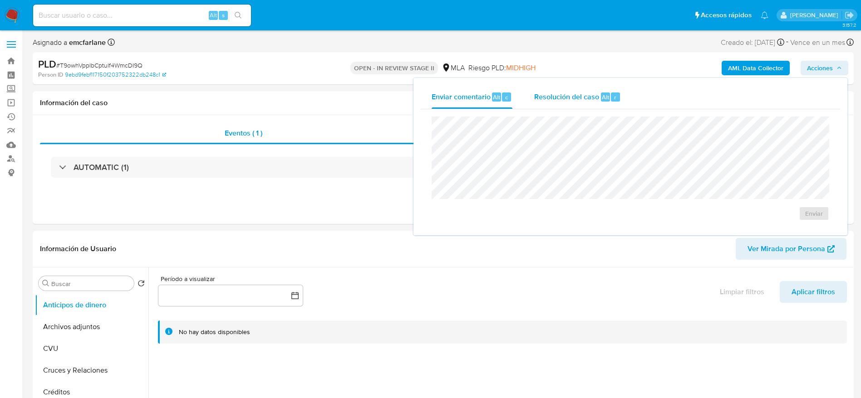
click at [592, 107] on div "Resolución del caso Alt r" at bounding box center [577, 97] width 87 height 24
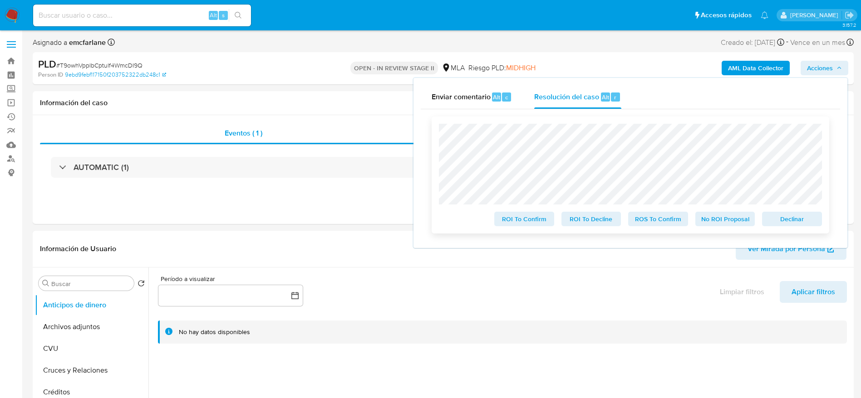
click at [798, 219] on span "Declinar" at bounding box center [791, 219] width 47 height 13
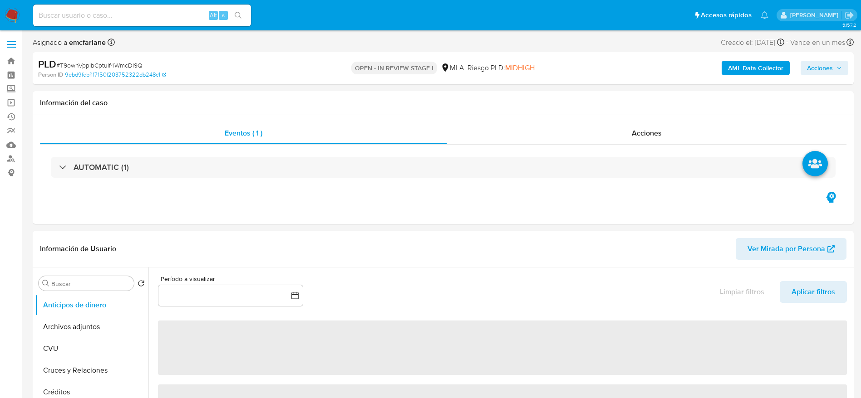
select select "10"
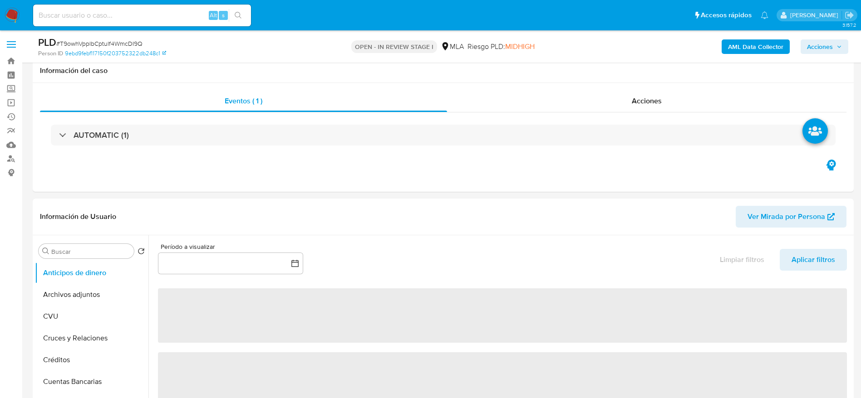
scroll to position [408, 0]
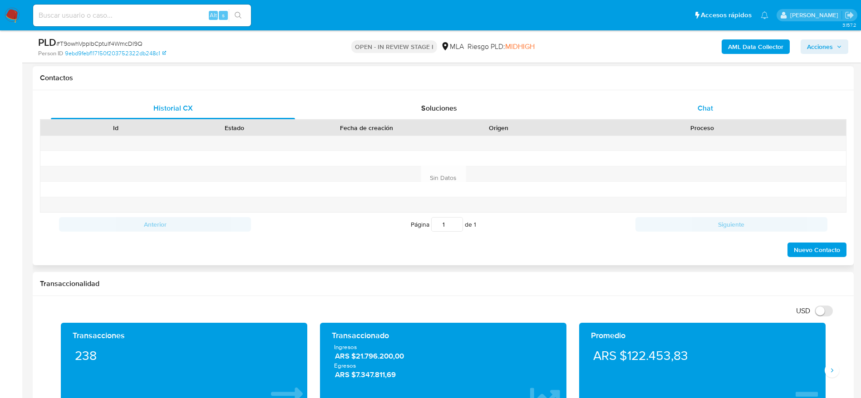
drag, startPoint x: 714, startPoint y: 102, endPoint x: 618, endPoint y: 125, distance: 98.8
click at [714, 103] on div "Chat" at bounding box center [705, 109] width 244 height 22
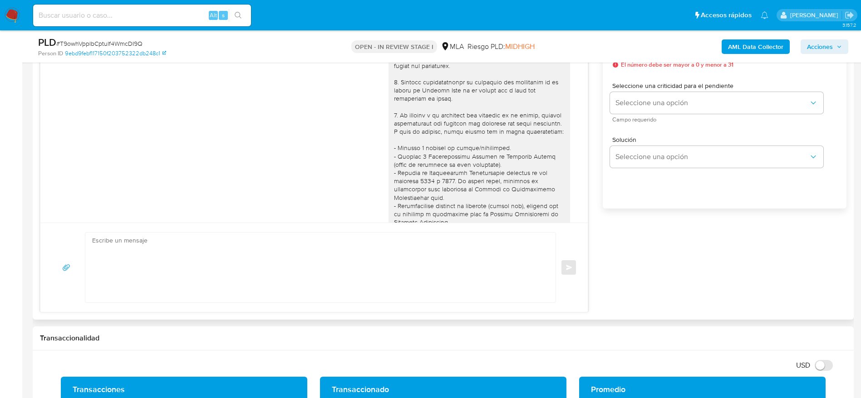
scroll to position [868, 0]
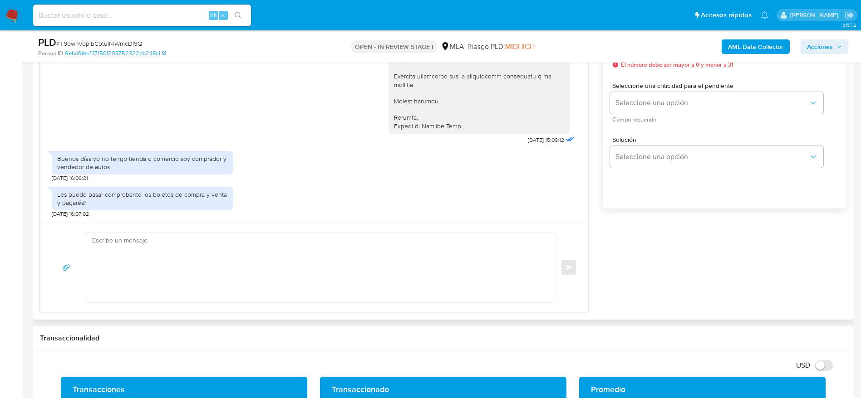
click at [183, 268] on textarea at bounding box center [318, 268] width 452 height 70
paste textarea "Hola Milad Alexis Esteban, Muchas gracias por tu respuesta. En función de las o…"
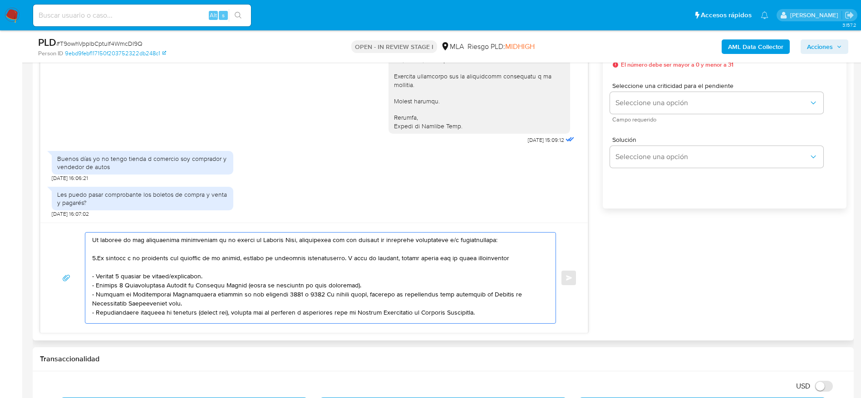
scroll to position [0, 0]
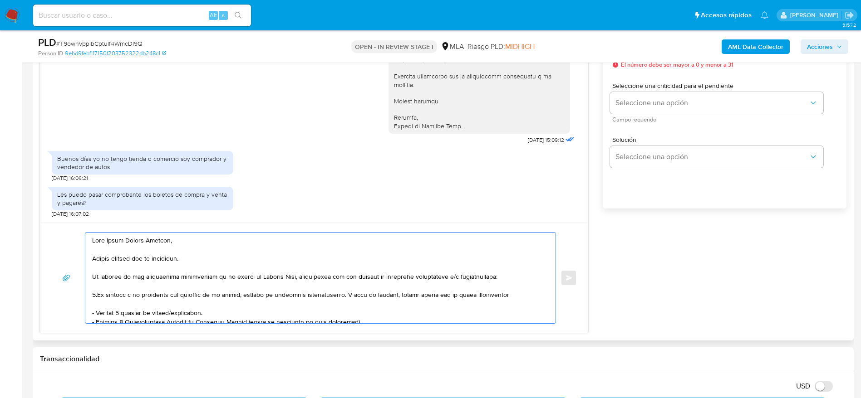
click at [209, 255] on textarea at bounding box center [318, 278] width 452 height 91
click at [214, 270] on textarea at bounding box center [318, 278] width 452 height 91
click at [95, 295] on textarea at bounding box center [318, 278] width 452 height 91
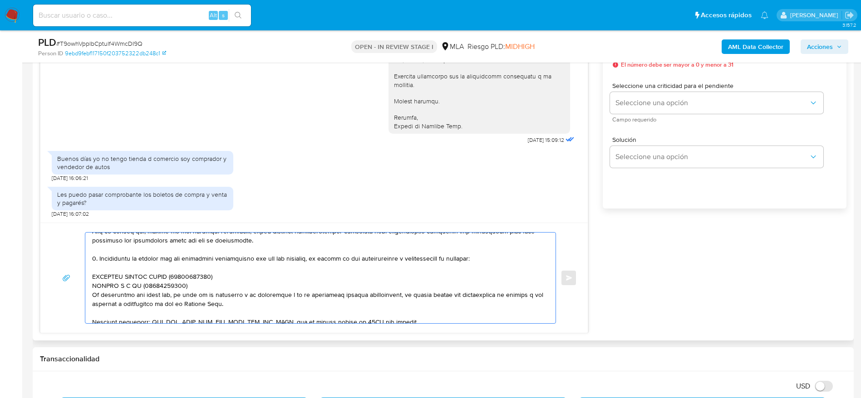
scroll to position [163, 0]
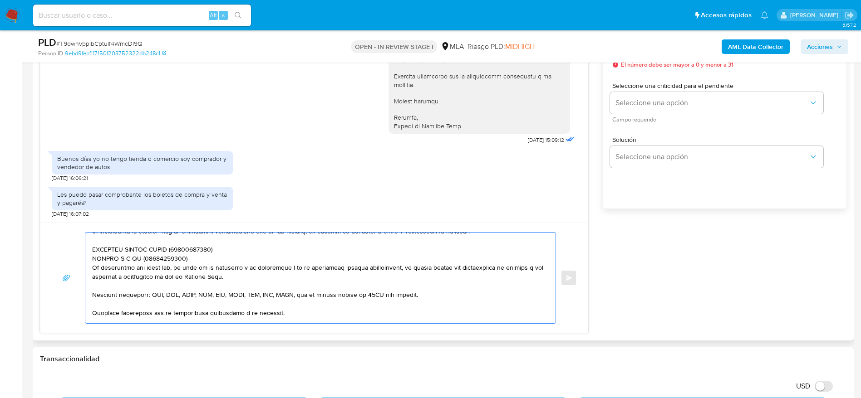
click at [189, 257] on textarea at bounding box center [318, 278] width 452 height 91
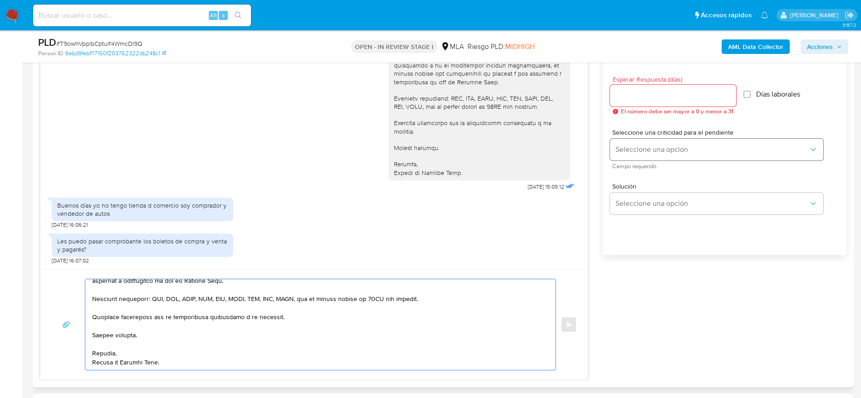
scroll to position [476, 0]
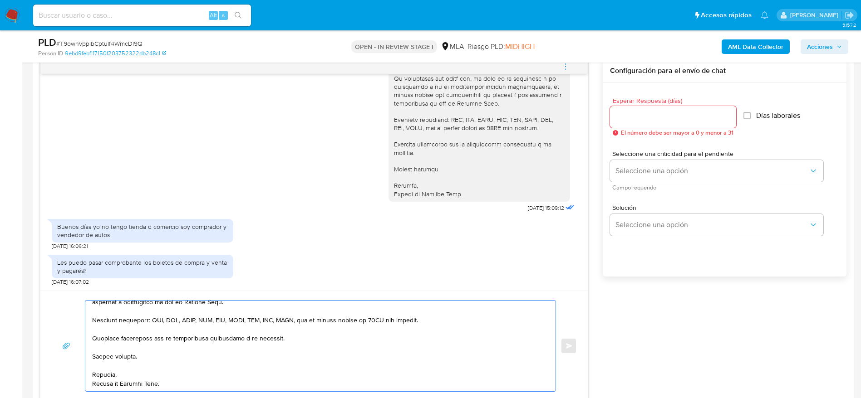
type textarea "Hola Milad Alexis Esteban, Muchas gracias por tu respuesta. En función de las o…"
click at [628, 116] on input "Esperar Respuesta (días)" at bounding box center [673, 117] width 126 height 12
type input "1"
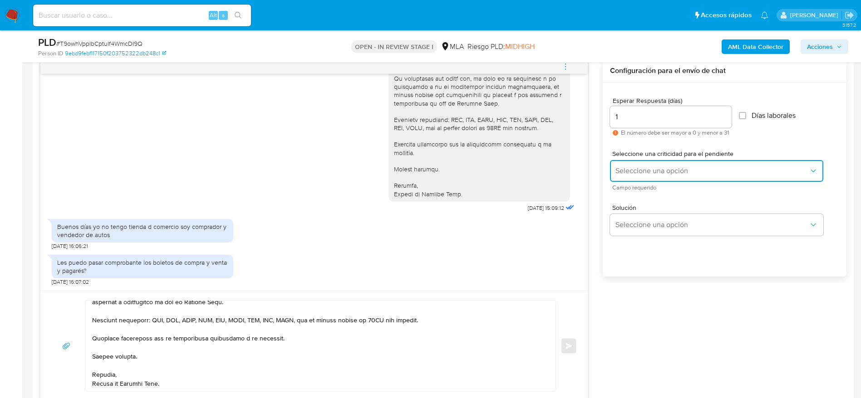
click at [642, 168] on span "Seleccione una opción" at bounding box center [711, 171] width 193 height 9
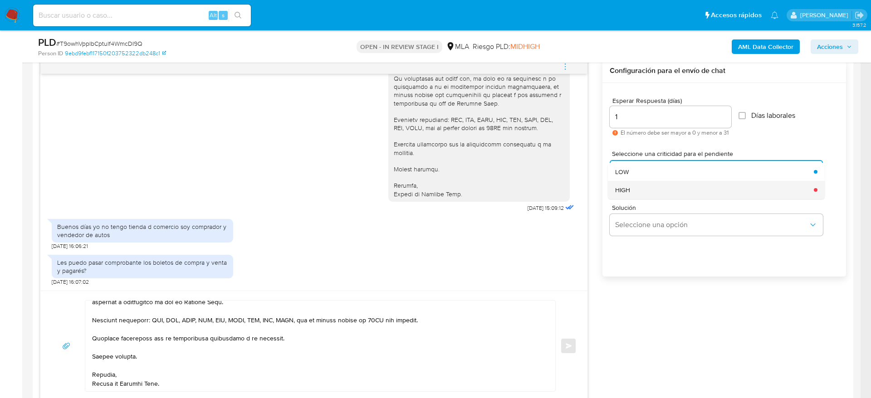
click at [633, 189] on div "HIGH" at bounding box center [711, 190] width 193 height 18
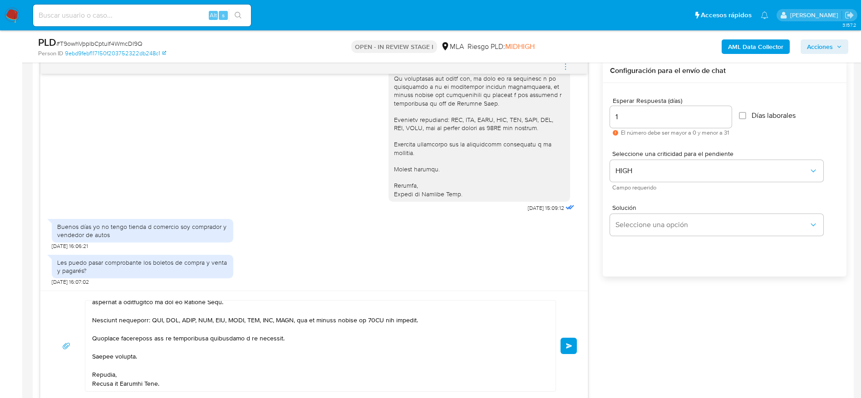
click at [574, 352] on button "Enviar" at bounding box center [568, 346] width 16 height 16
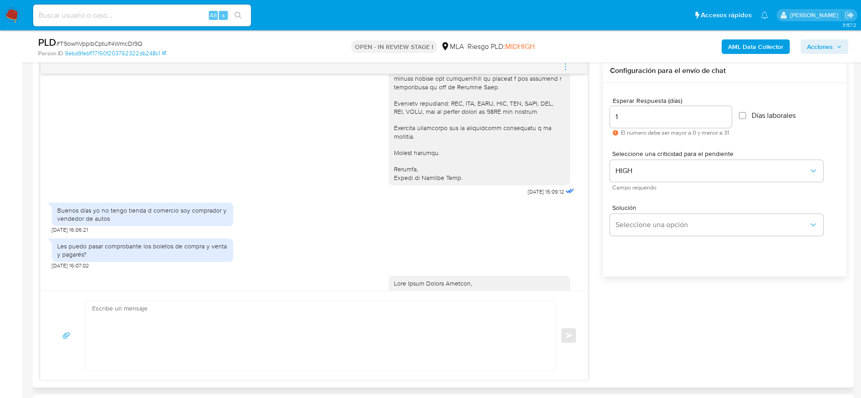
scroll to position [1307, 0]
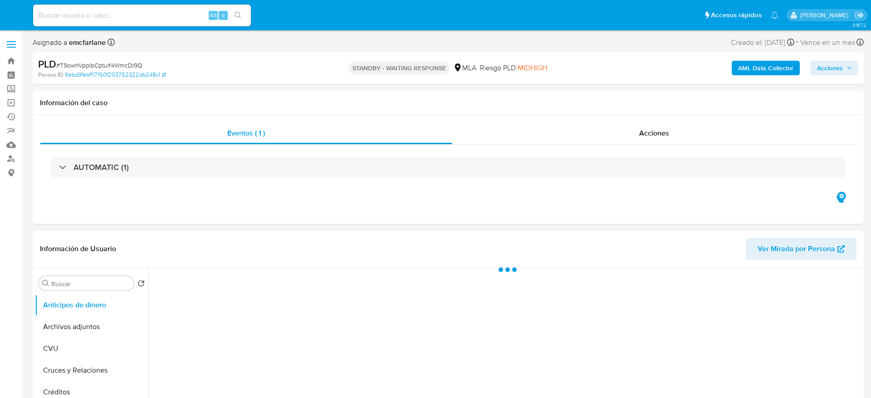
select select "10"
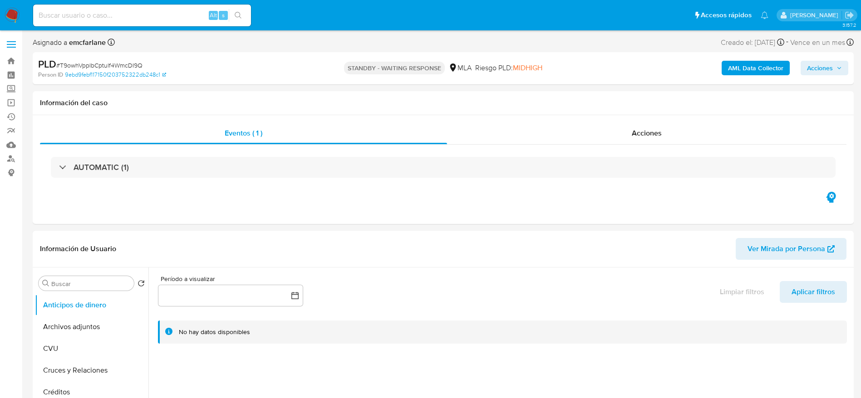
click at [167, 18] on input at bounding box center [142, 16] width 218 height 12
paste input "qQLK2kLNh9xgOlmRnoFsFniJ"
type input "qQLK2kLNh9xgOlmRnoFsFniJ"
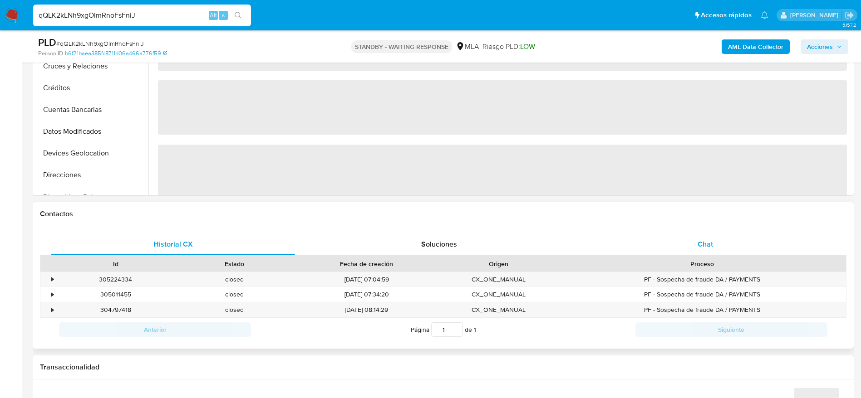
click at [703, 238] on div "Chat" at bounding box center [705, 245] width 244 height 22
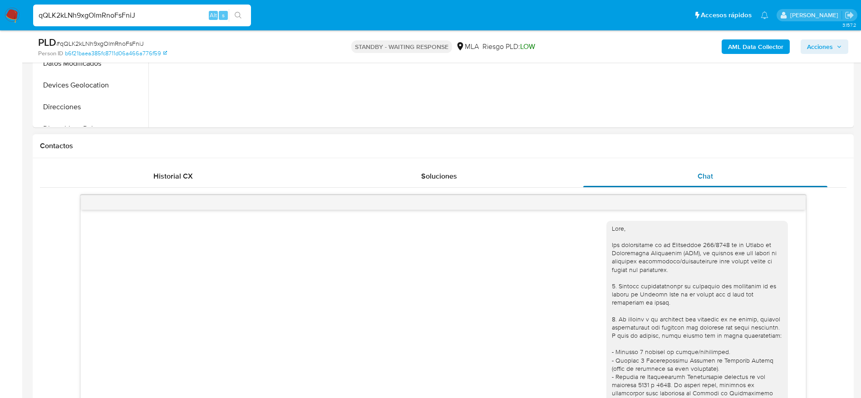
scroll to position [821, 0]
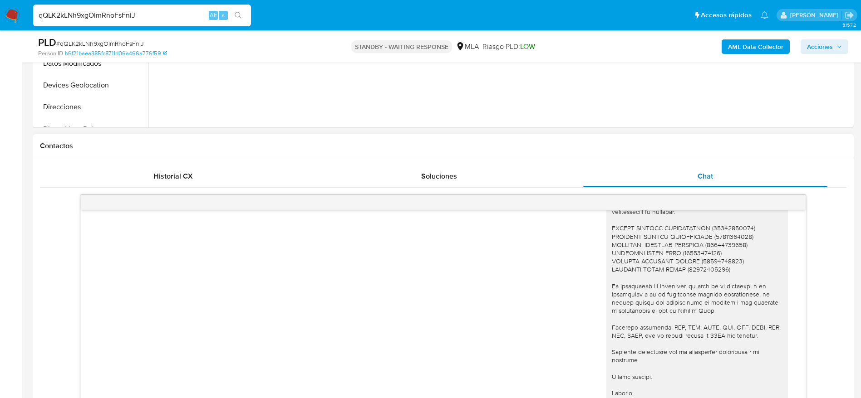
select select "10"
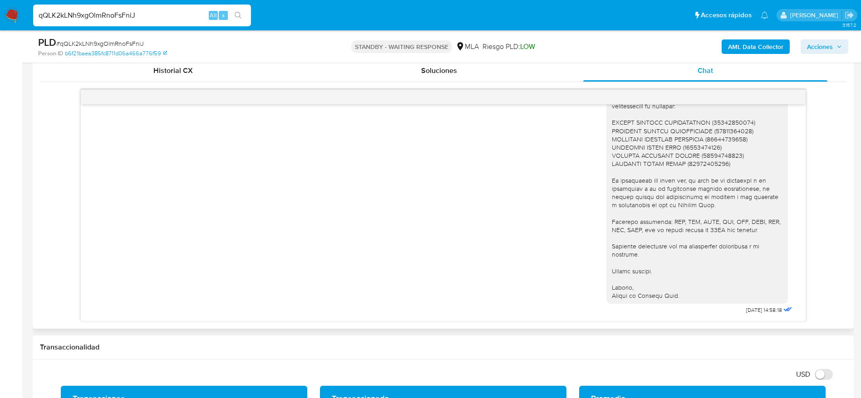
scroll to position [476, 0]
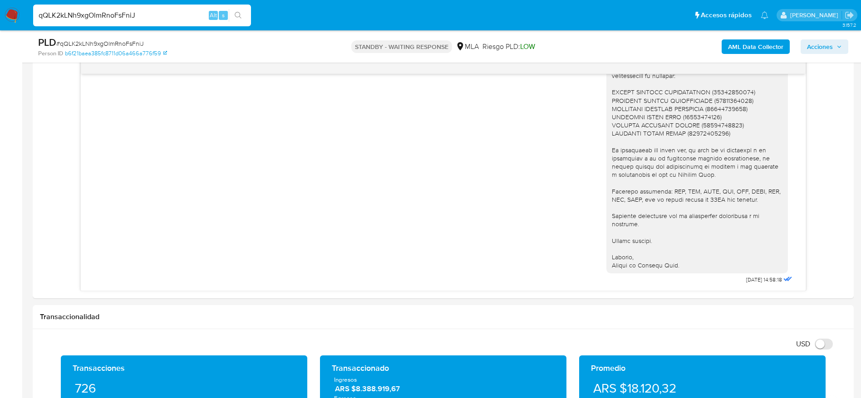
click at [200, 12] on input "qQLK2kLNh9xgOlmRnoFsFniJ" at bounding box center [142, 16] width 218 height 12
click at [200, 11] on input "qQLK2kLNh9xgOlmRnoFsFniJ" at bounding box center [142, 16] width 218 height 12
paste input "tuckU2evXJNRvPnyN4A43hCP"
type input "tuckU2evXJNRvPnyN4A43hCP"
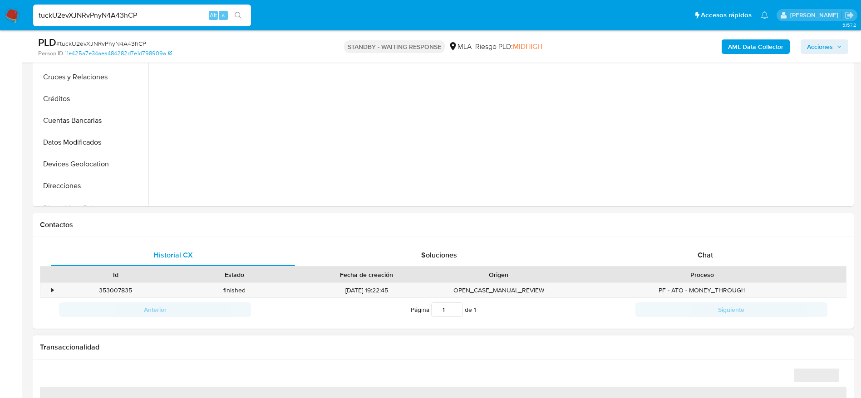
scroll to position [408, 0]
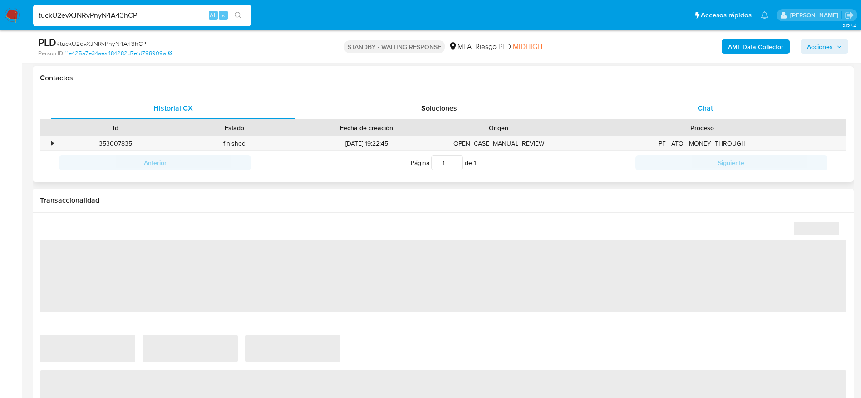
click at [717, 113] on div "Chat" at bounding box center [705, 109] width 244 height 22
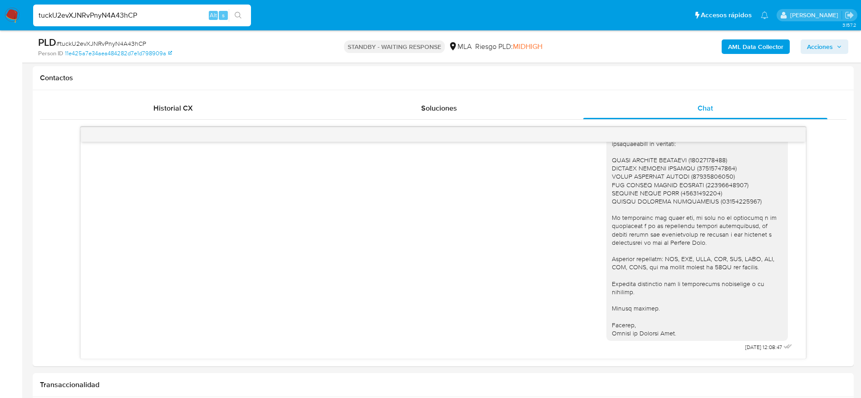
select select "10"
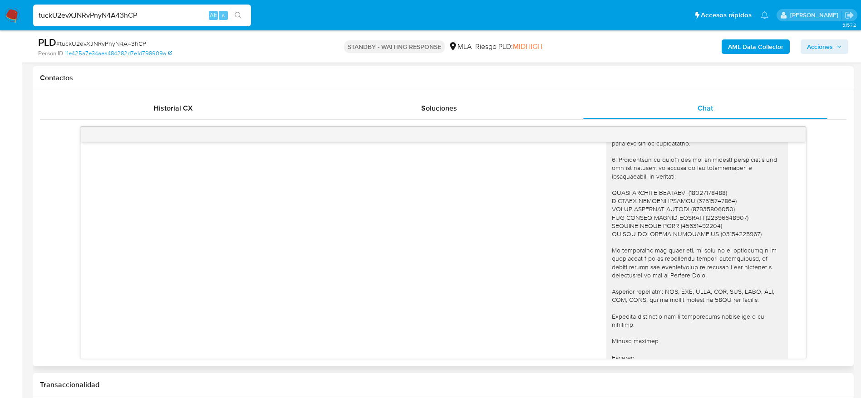
scroll to position [798, 0]
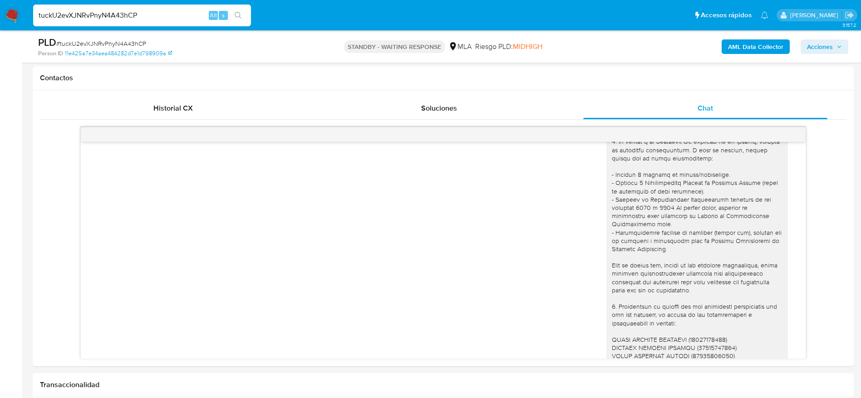
click at [162, 19] on input "tuckU2evXJNRvPnyN4A43hCP" at bounding box center [142, 16] width 218 height 12
click at [162, 18] on input "tuckU2evXJNRvPnyN4A43hCP" at bounding box center [142, 16] width 218 height 12
paste input "3fPaZbtvjtoXMhKelmkxnEl8"
type input "3fPaZbtvjtoXMhKelmkxnEl8"
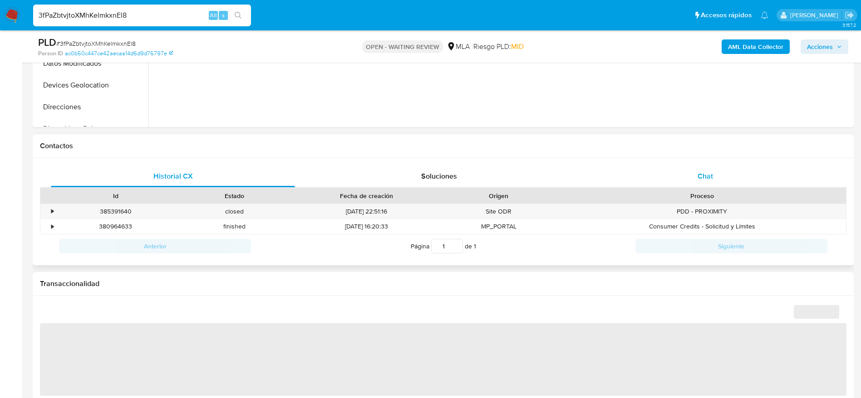
click at [705, 184] on div "Chat" at bounding box center [705, 177] width 244 height 22
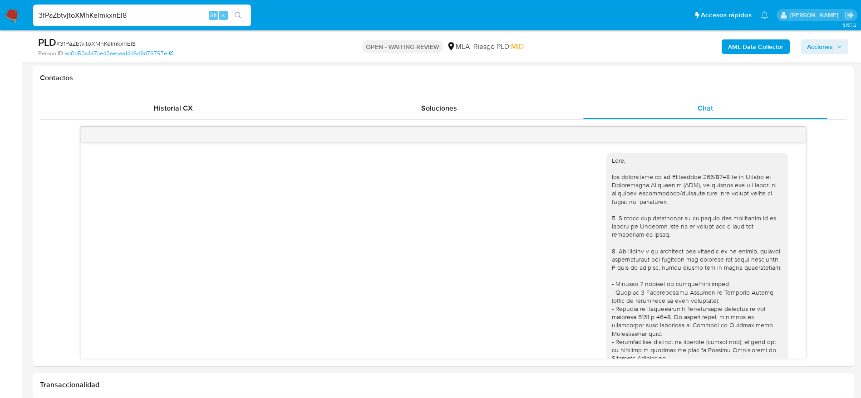
scroll to position [857, 0]
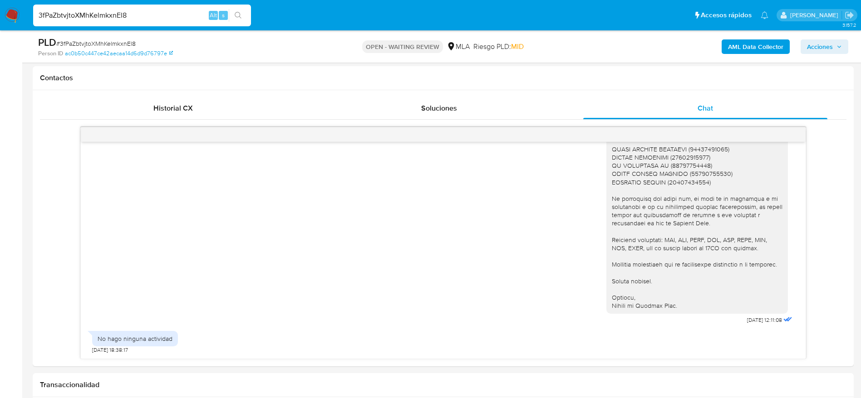
select select "10"
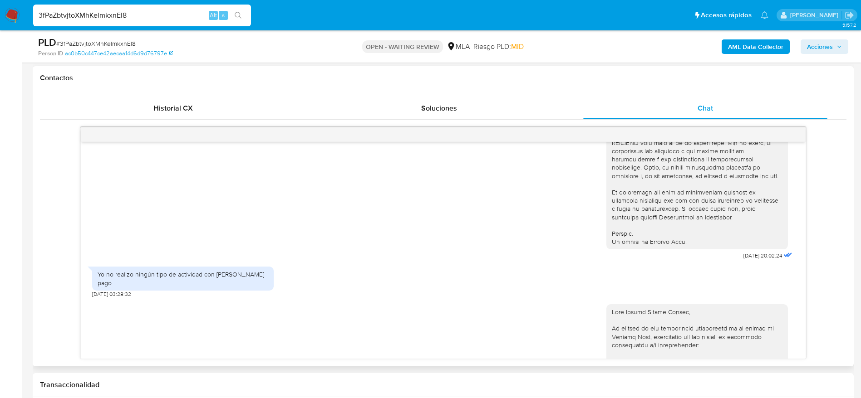
scroll to position [857, 0]
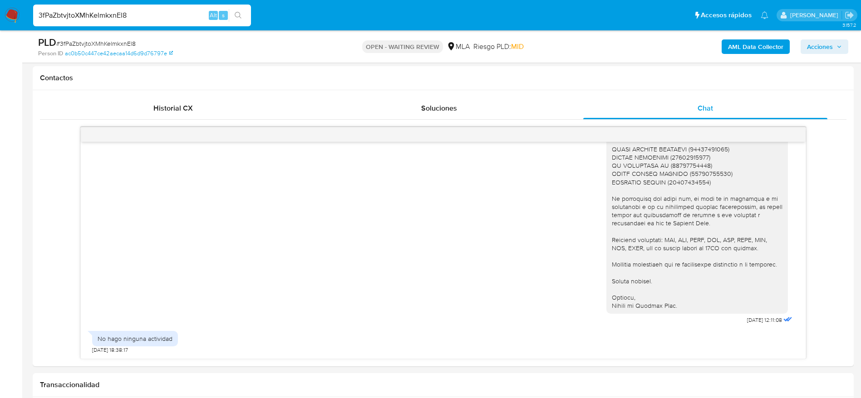
click at [155, 14] on input "3fPaZbtvjtoXMhKelmkxnEl8" at bounding box center [142, 16] width 218 height 12
paste input "mYXbWgfo6SIWBugTlBKZIxit"
type input "mYXbWgfo6SIWBugTlBKZIxit}"
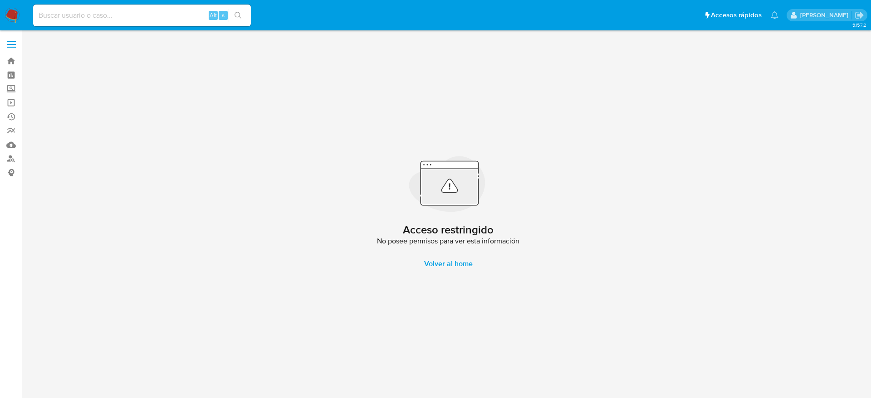
click at [155, 14] on input at bounding box center [142, 16] width 218 height 12
paste input "mYXbWgfo6SIWBugTlBKZIxit"
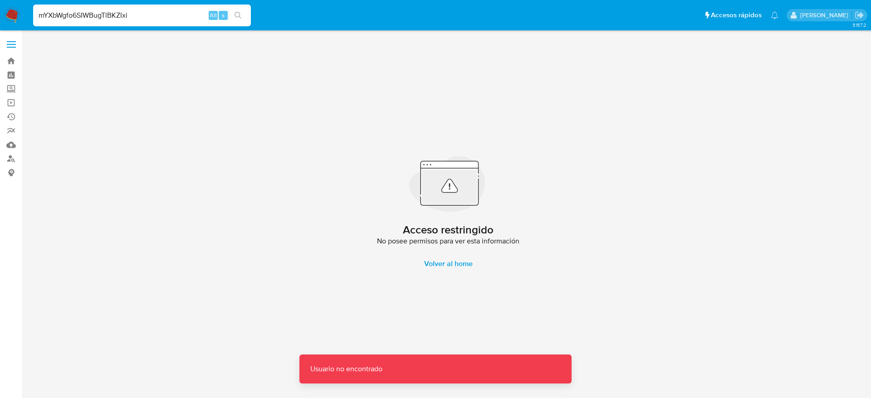
click at [155, 14] on input "mYXbWgfo6SIWBugTlBKZIxi" at bounding box center [142, 16] width 218 height 12
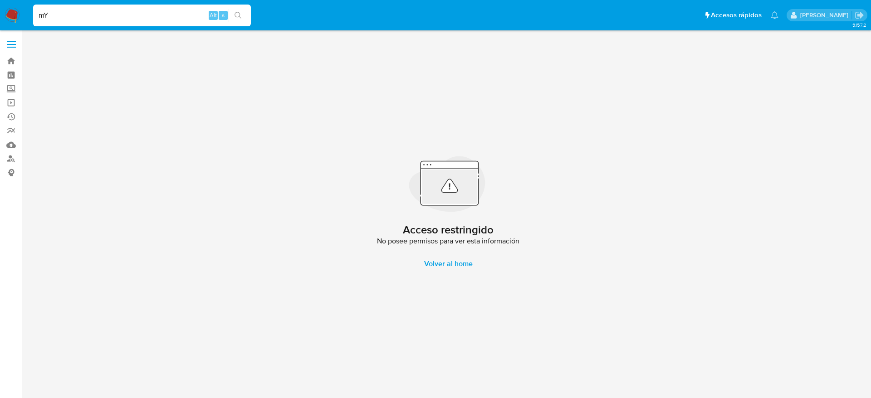
type input "m"
paste input "mYXbWgfo6SIWBugTlBKZIxit"
type input "mYXbWgfo6SIWBugTlBKZIxit"
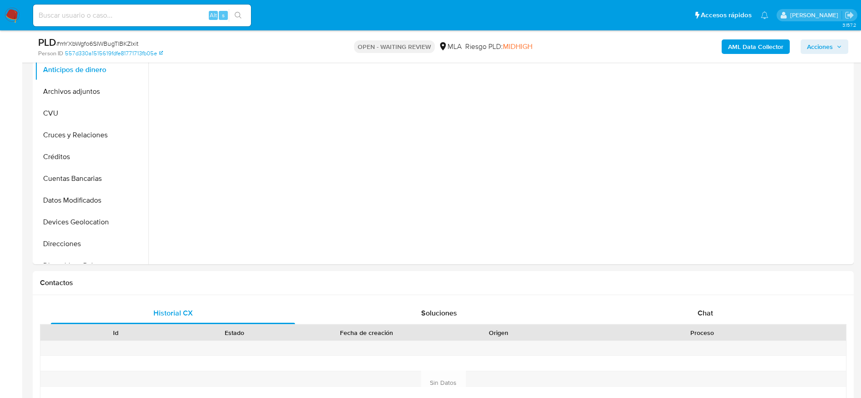
scroll to position [204, 0]
drag, startPoint x: 717, startPoint y: 319, endPoint x: 635, endPoint y: 270, distance: 95.3
click at [716, 319] on div "Chat" at bounding box center [705, 313] width 244 height 22
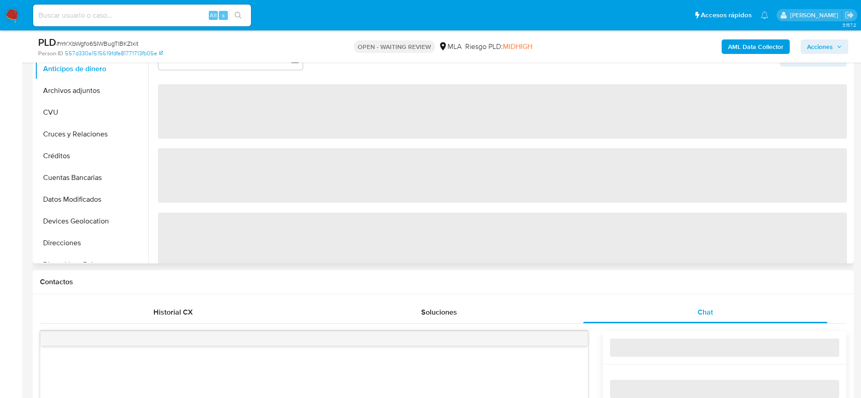
select select "10"
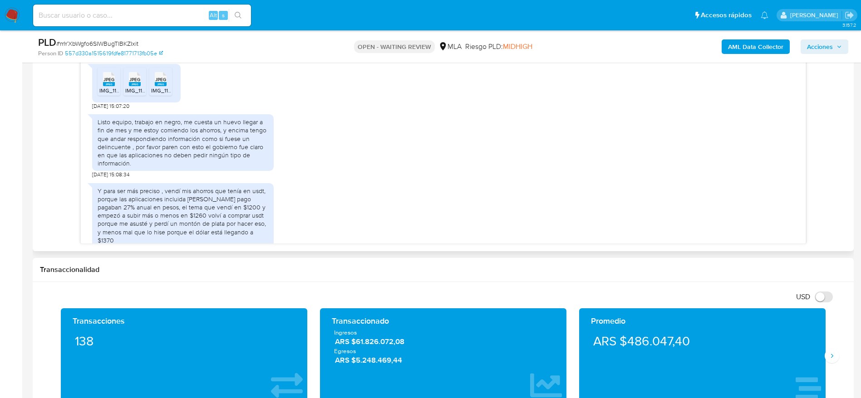
scroll to position [545, 0]
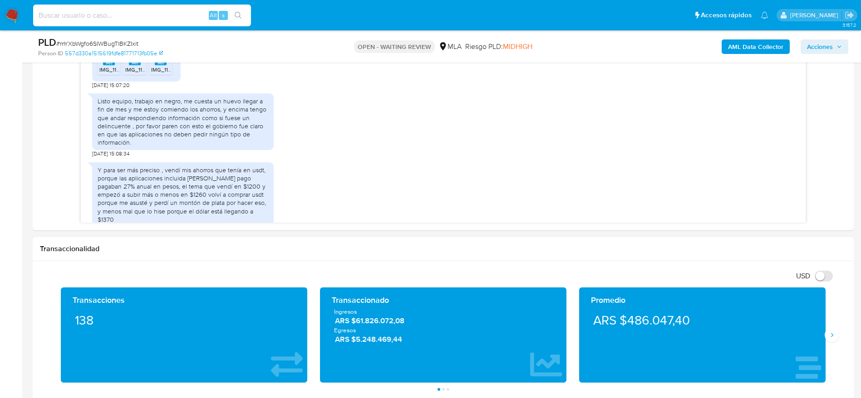
click at [128, 15] on input at bounding box center [142, 16] width 218 height 12
paste input "Mi11nrqEOJWevqtQiFcNaHvJ"
type input "Mi11nrqEOJWevqtQiFcNaHvJ"
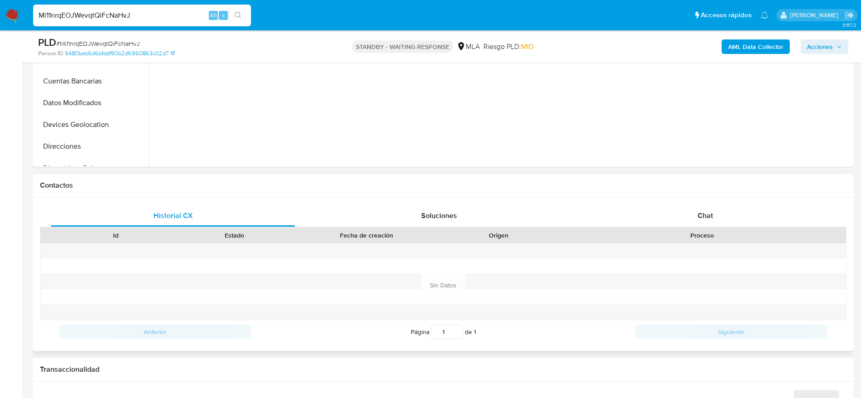
scroll to position [408, 0]
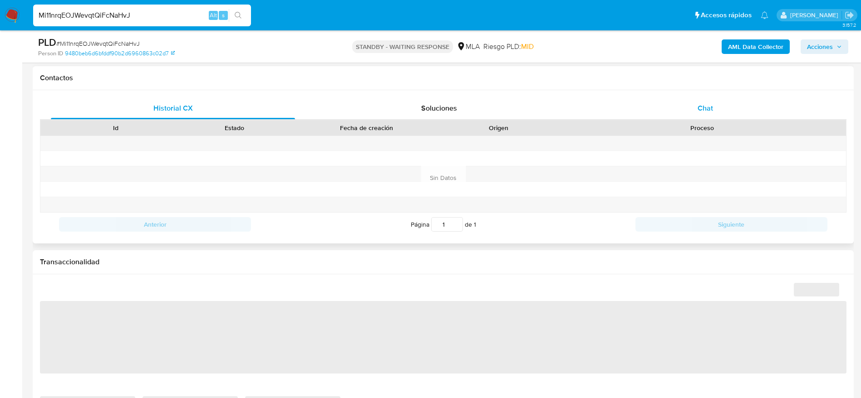
click at [709, 106] on span "Chat" at bounding box center [704, 108] width 15 height 10
select select "10"
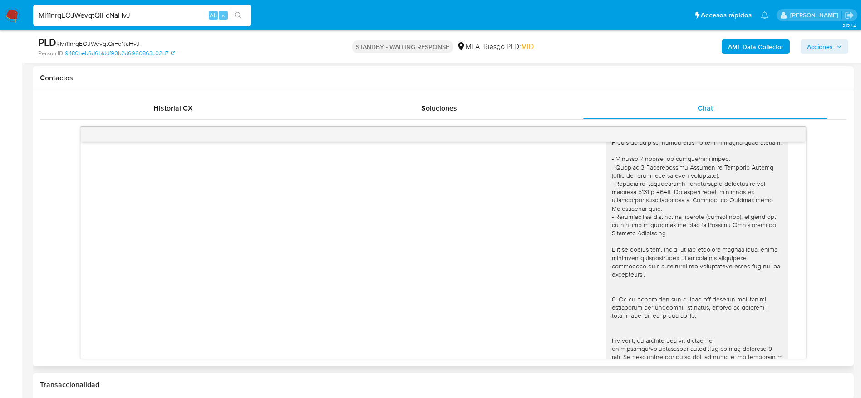
scroll to position [0, 0]
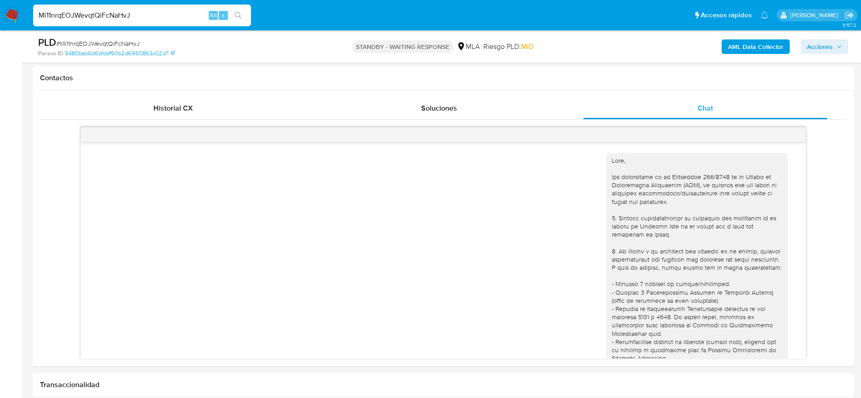
click at [152, 18] on input "Mi11nrqEOJWevqtQiFcNaHvJ" at bounding box center [142, 16] width 218 height 12
paste input "ViVTlyWZP6RHiUwyZc9RKxJq"
type input "ViVTlyWZP6RHiUwyZc9RKxJq"
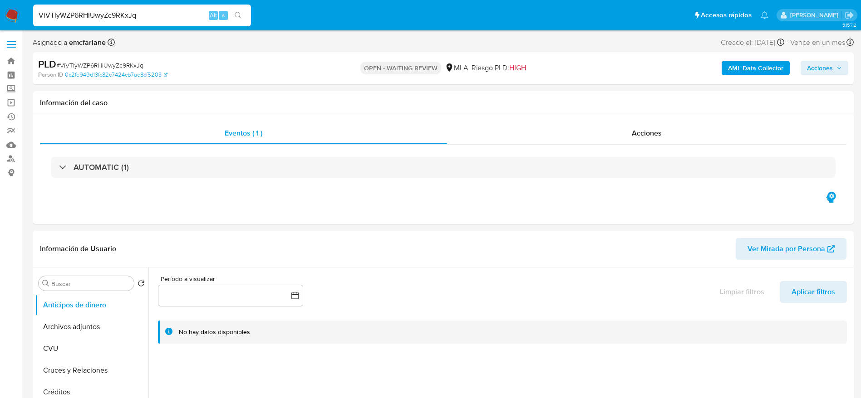
select select "10"
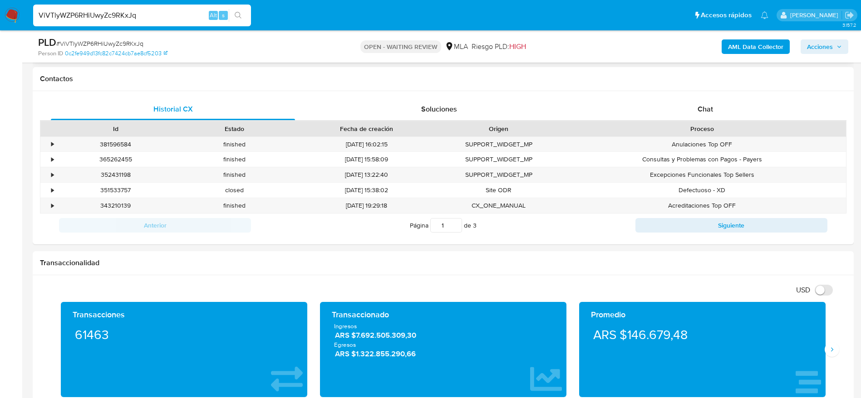
scroll to position [340, 0]
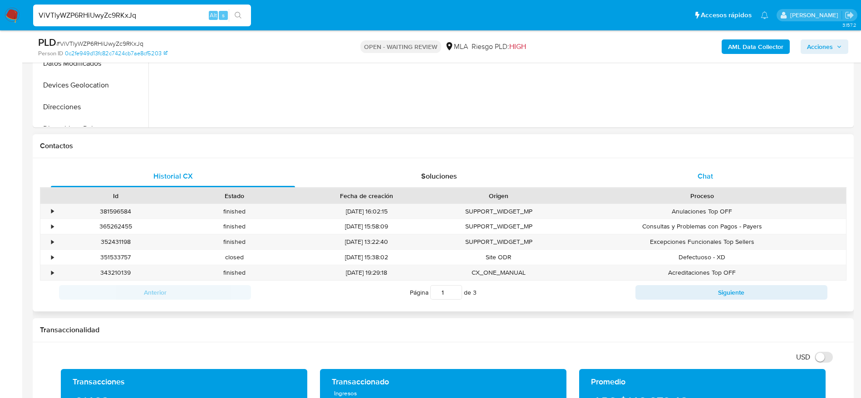
click at [716, 177] on div "Chat" at bounding box center [705, 177] width 244 height 22
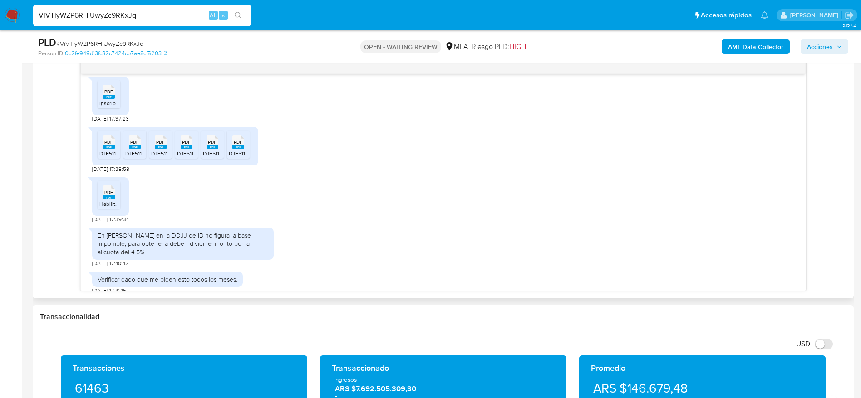
scroll to position [395, 0]
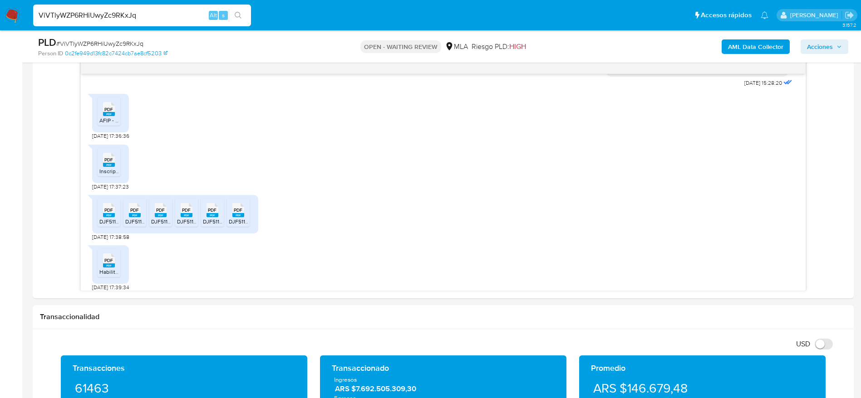
click at [149, 14] on input "ViVTlyWZP6RHiUwyZc9RKxJq" at bounding box center [142, 16] width 218 height 12
paste input "mljn4I7KYA9tknM8awyzgJiw"
type input "mljn4I7KYA9tknM8awyzgJiw"
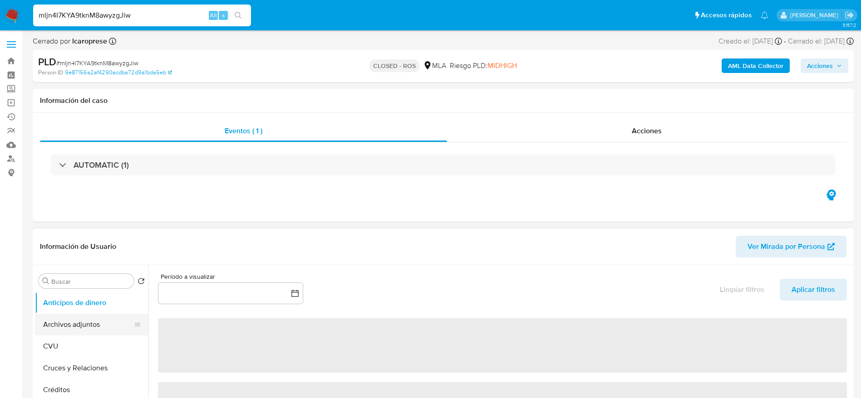
click at [41, 332] on button "Archivos adjuntos" at bounding box center [88, 325] width 106 height 22
select select "10"
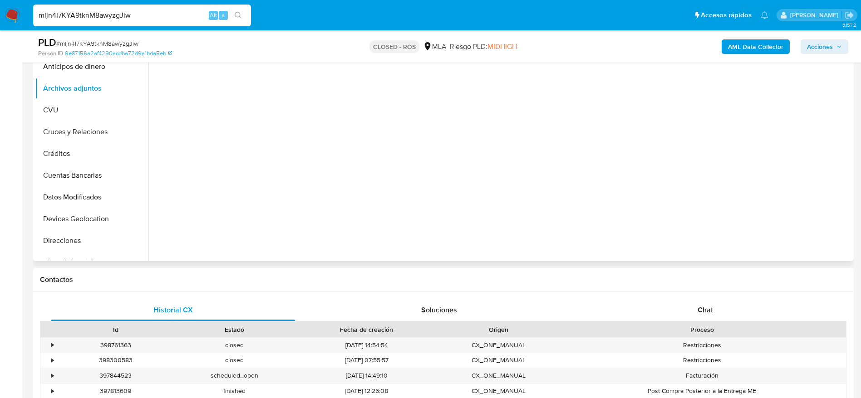
scroll to position [136, 0]
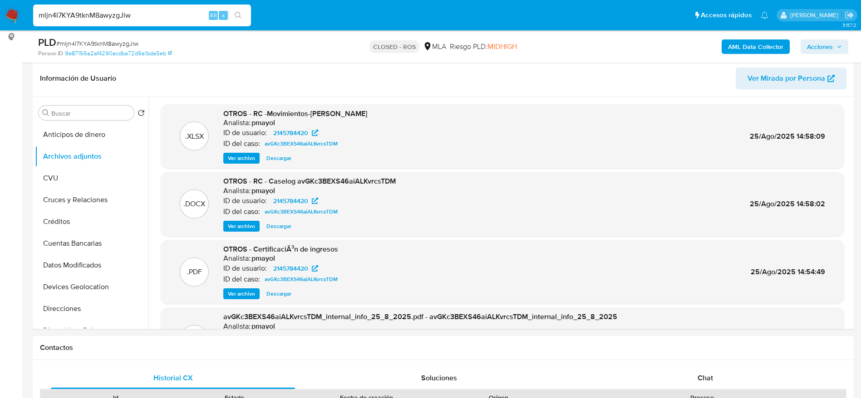
click at [169, 8] on div "mljn4I7KYA9tknM8awyzgJiw Alt s" at bounding box center [142, 16] width 218 height 22
click at [160, 16] on input "mljn4I7KYA9tknM8awyzgJiw" at bounding box center [142, 16] width 218 height 12
paste input "ViVTlyWZP6RHiUwyZc9RKxJq"
type input "ViVTlyWZP6RHiUwyZc9RKxJq"
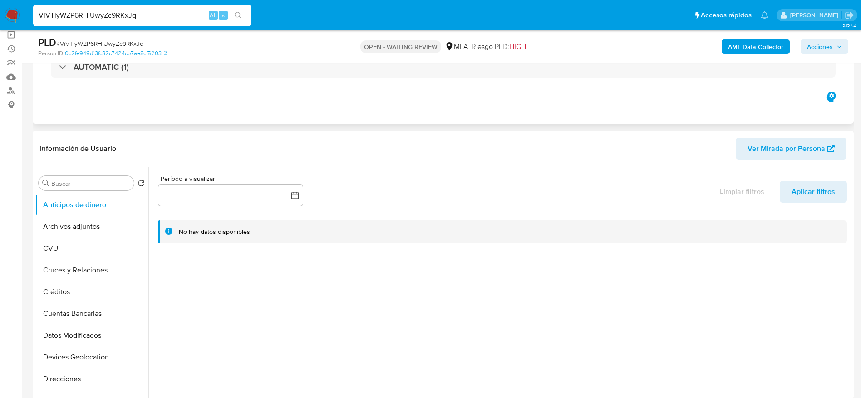
select select "10"
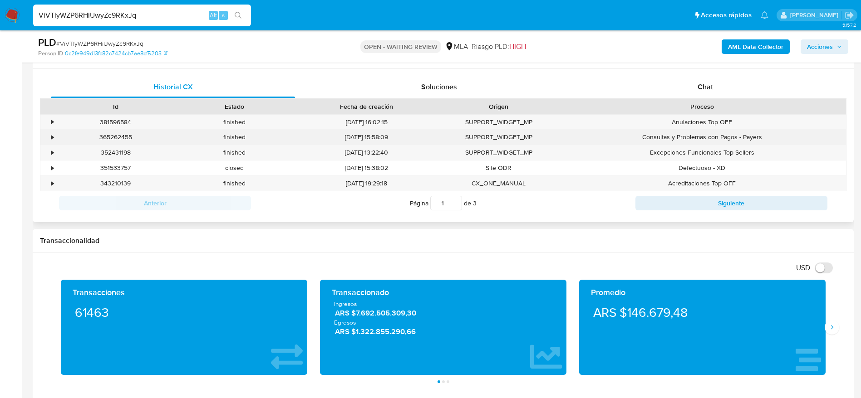
scroll to position [408, 0]
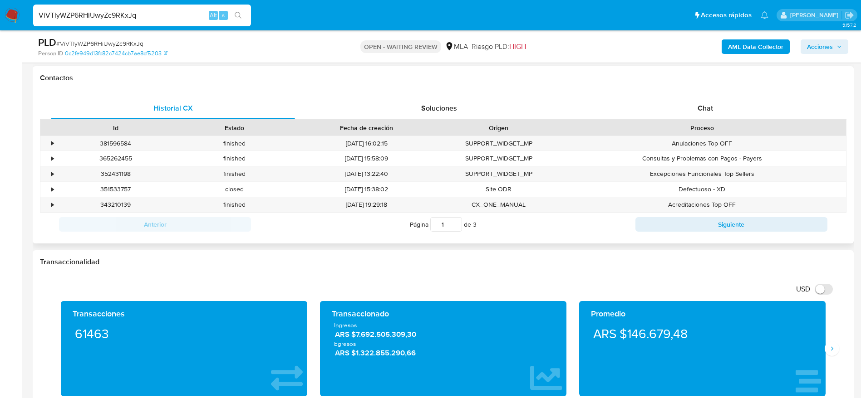
drag, startPoint x: 701, startPoint y: 107, endPoint x: 620, endPoint y: 121, distance: 81.9
click at [699, 108] on span "Chat" at bounding box center [704, 108] width 15 height 10
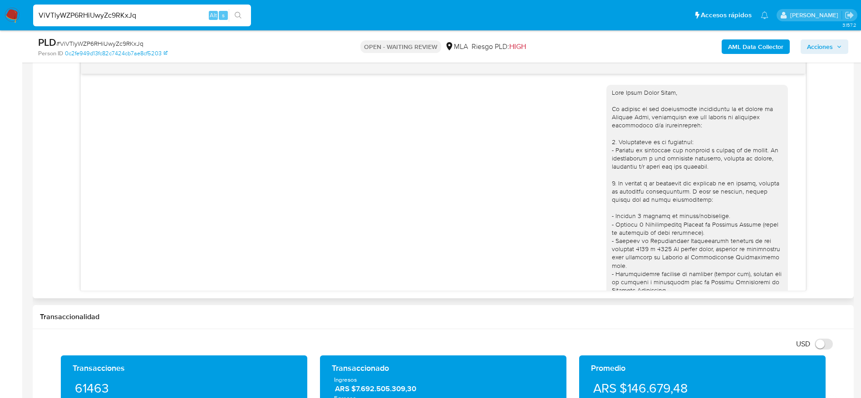
scroll to position [463, 0]
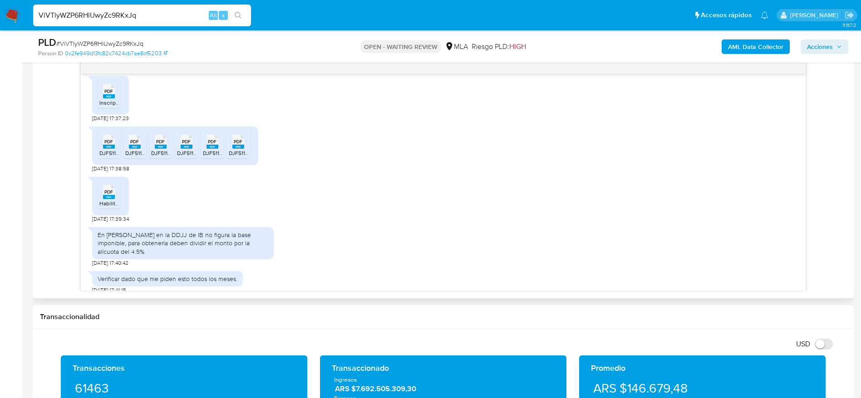
drag, startPoint x: 103, startPoint y: 89, endPoint x: 107, endPoint y: 130, distance: 40.6
click at [103, 89] on icon at bounding box center [109, 91] width 12 height 14
click at [107, 143] on span "PDF" at bounding box center [108, 142] width 9 height 6
drag, startPoint x: 133, startPoint y: 149, endPoint x: 152, endPoint y: 149, distance: 19.5
click at [133, 149] on icon "PDF" at bounding box center [135, 142] width 12 height 16
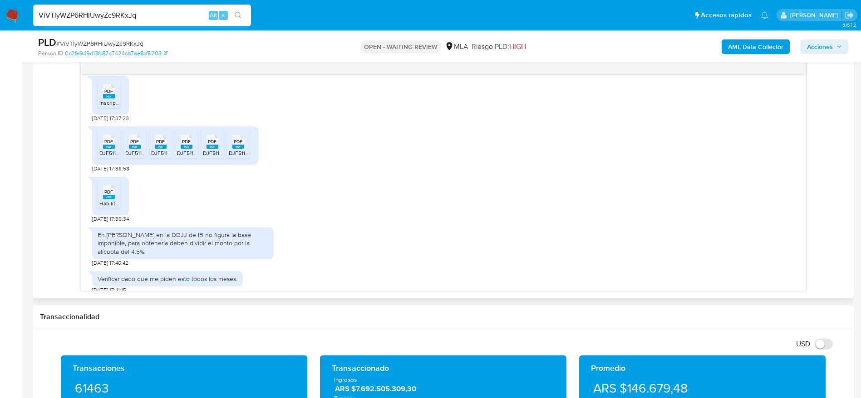
drag, startPoint x: 160, startPoint y: 148, endPoint x: 196, endPoint y: 149, distance: 35.4
click at [160, 148] on rect at bounding box center [161, 147] width 12 height 4
drag, startPoint x: 181, startPoint y: 144, endPoint x: 226, endPoint y: 147, distance: 44.6
click at [115, 144] on icon at bounding box center [109, 142] width 12 height 14
click at [211, 144] on span "PDF" at bounding box center [212, 142] width 9 height 6
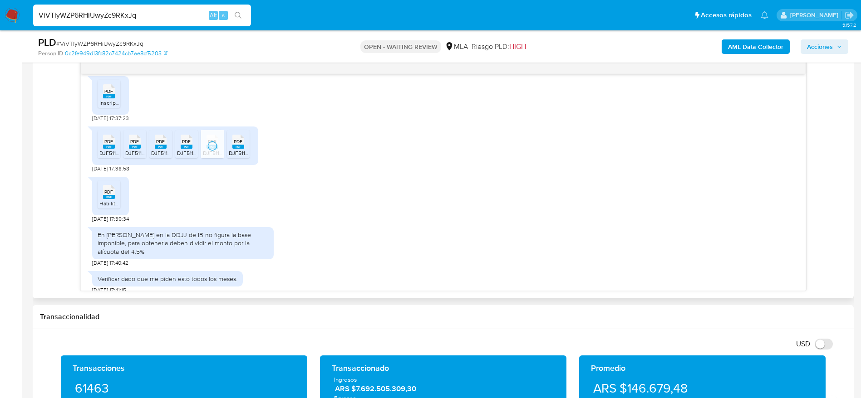
drag, startPoint x: 241, startPoint y: 140, endPoint x: 192, endPoint y: 180, distance: 62.9
click at [239, 147] on div "PDF PDF" at bounding box center [238, 141] width 19 height 18
click at [112, 193] on span "PDF" at bounding box center [108, 192] width 9 height 6
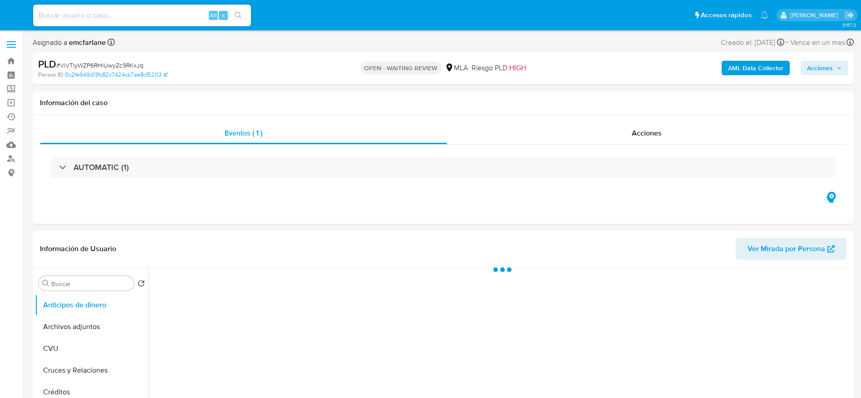
select select "10"
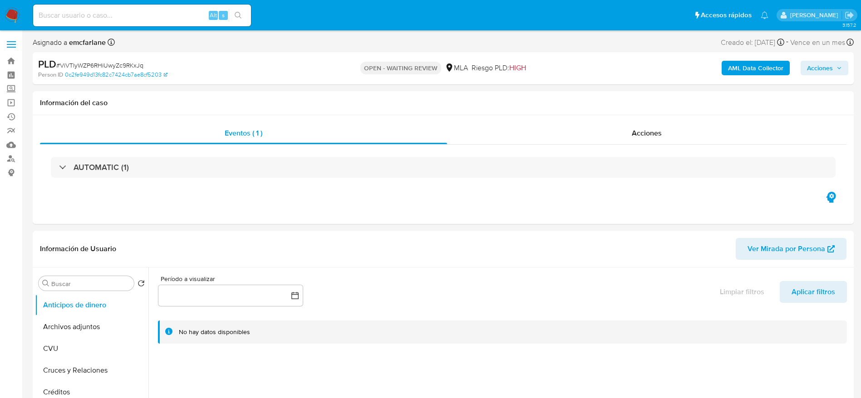
click at [147, 19] on input at bounding box center [142, 16] width 218 height 12
paste input "jYTF9ajDMNp7EWJrTY1zWP8z"
type input "jYTF9ajDMNp7EWJrTY1zWP8z"
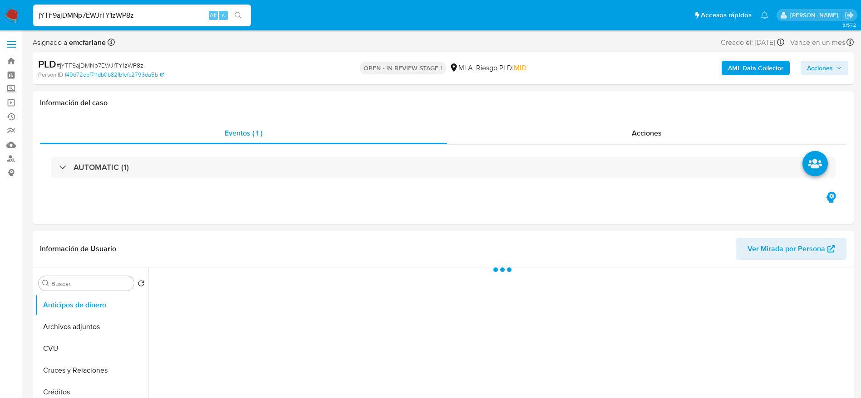
select select "10"
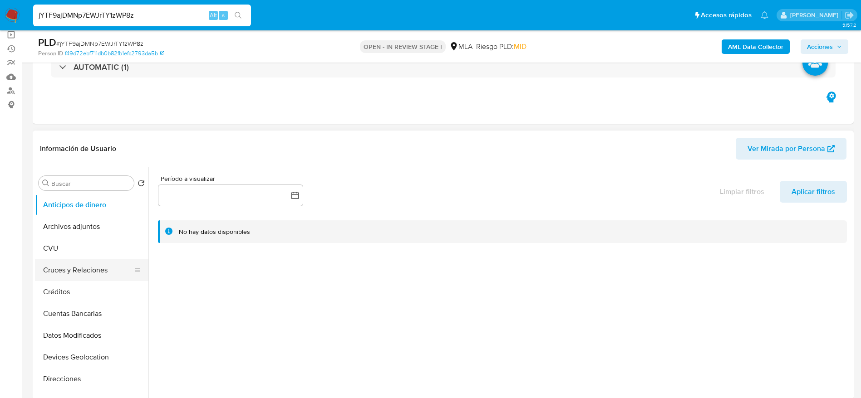
scroll to position [136, 0]
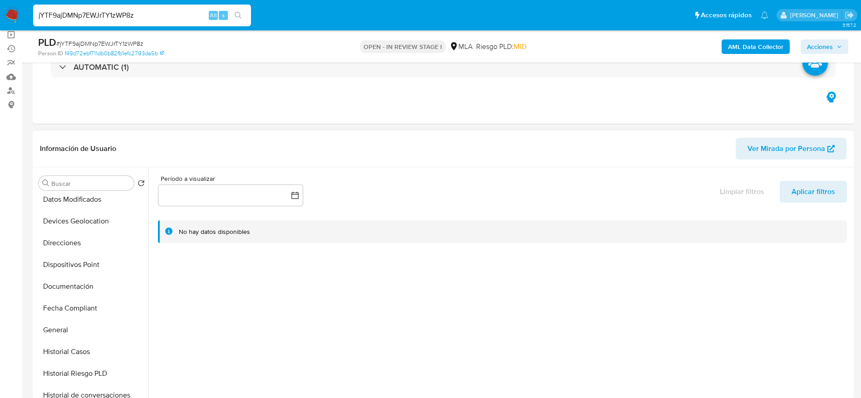
drag, startPoint x: 84, startPoint y: 346, endPoint x: 307, endPoint y: 249, distance: 243.1
click at [84, 347] on button "Historial Casos" at bounding box center [91, 352] width 113 height 22
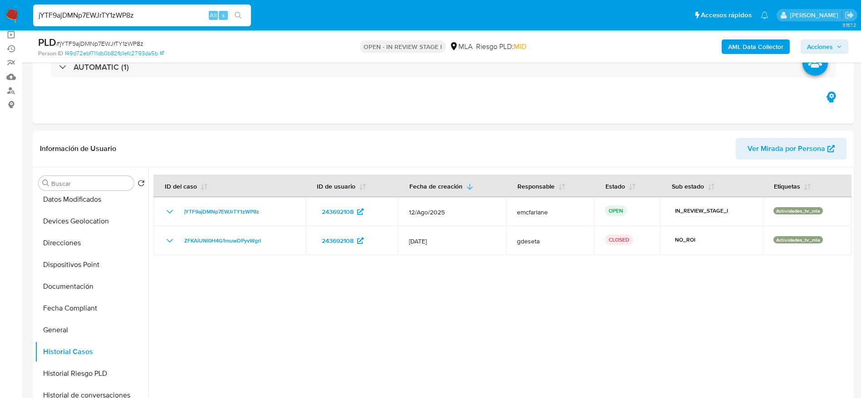
click at [149, 16] on input "jYTF9ajDMNp7EWJrTY1zWP8z" at bounding box center [142, 16] width 218 height 12
paste input "LIlo5IaMerOmE6oHWDdtbQLD"
type input "LIlo5IaMerOmE6oHWDdtbQLD"
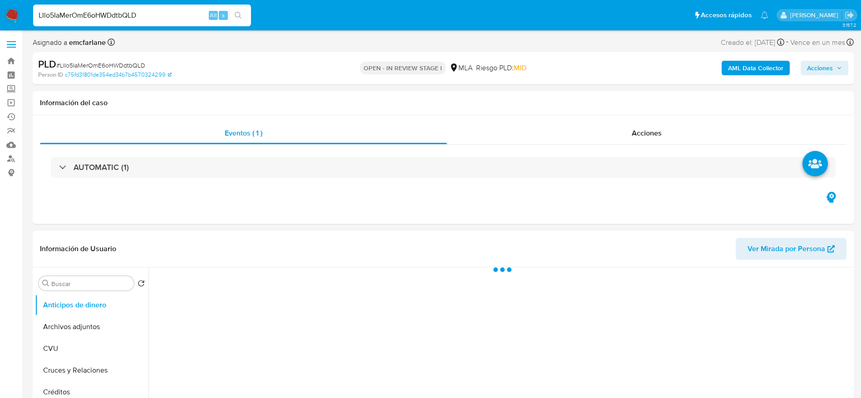
select select "10"
